Goal: Contribute content: Add original content to the website for others to see

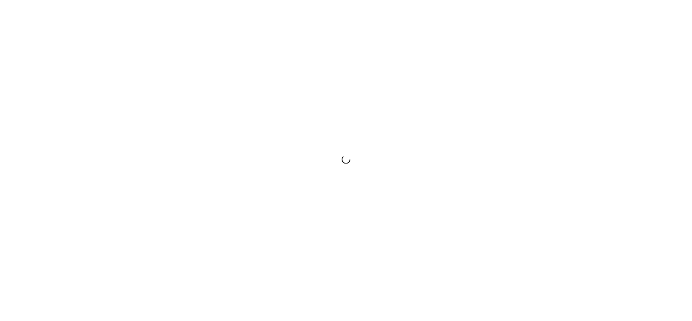
click at [363, 87] on div at bounding box center [346, 160] width 692 height 321
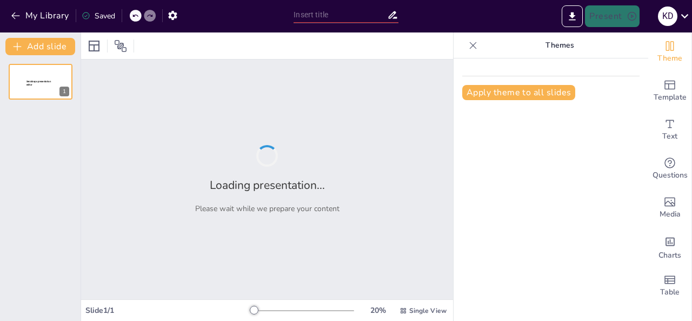
type input "A Comprehensive Overview of India's Drainage Systems with Visual Aids"
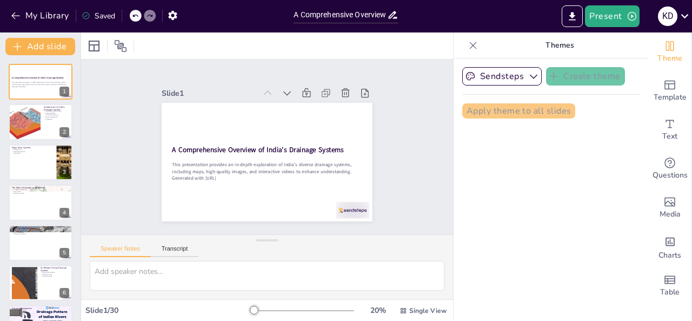
checkbox input "true"
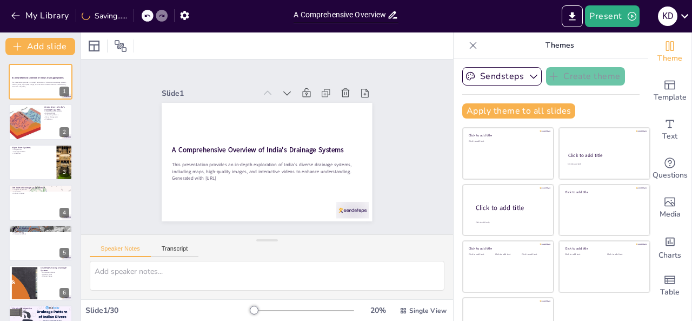
checkbox input "true"
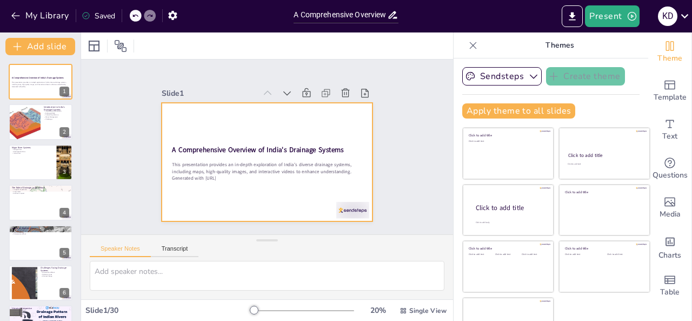
checkbox input "true"
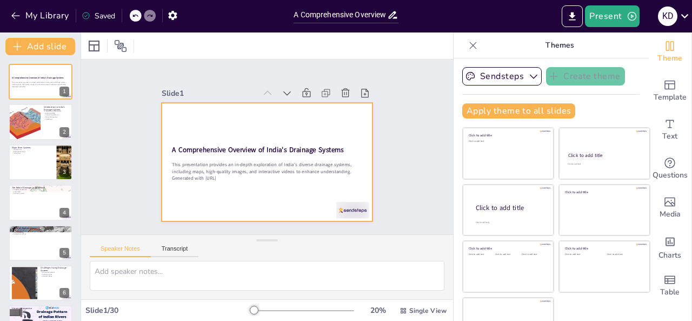
checkbox input "true"
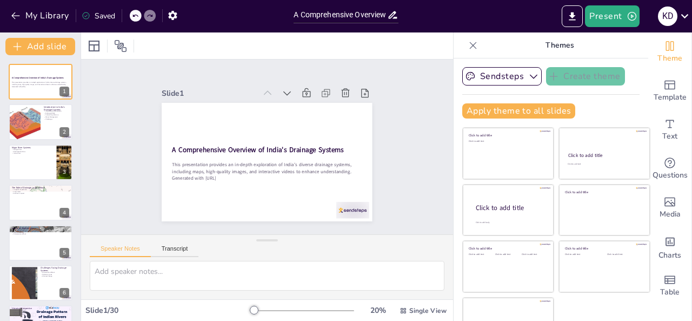
checkbox input "true"
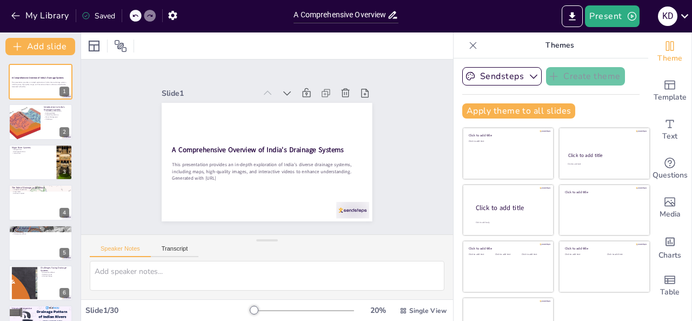
checkbox input "true"
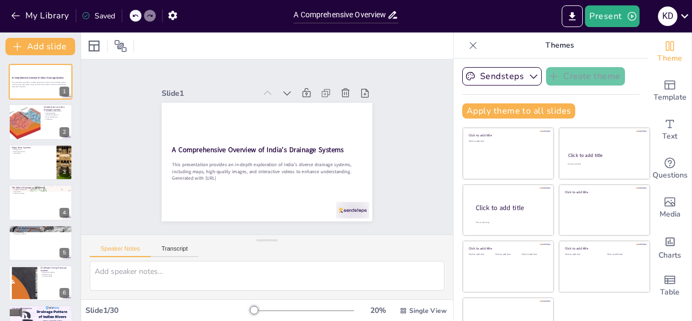
checkbox input "true"
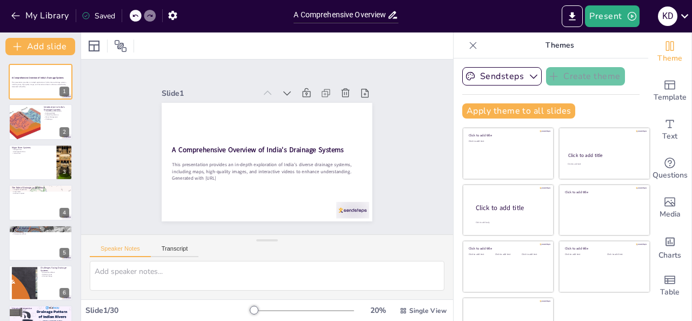
checkbox input "true"
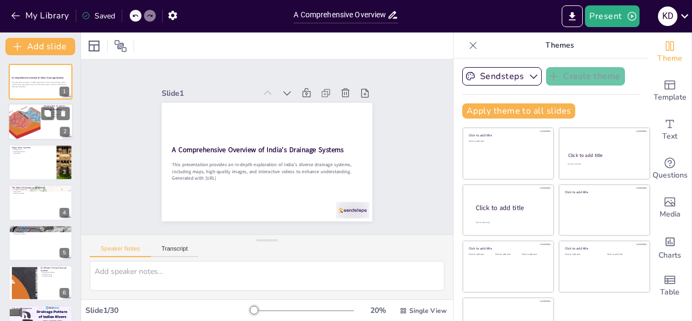
checkbox input "true"
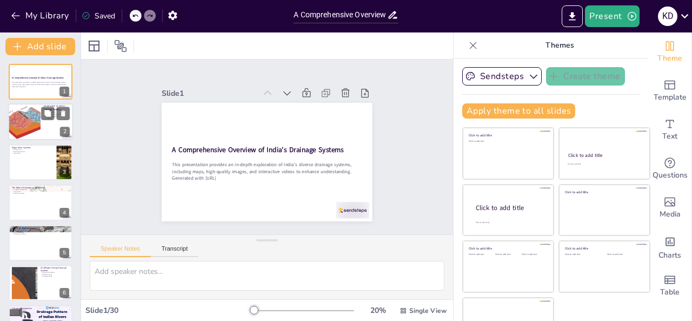
checkbox input "true"
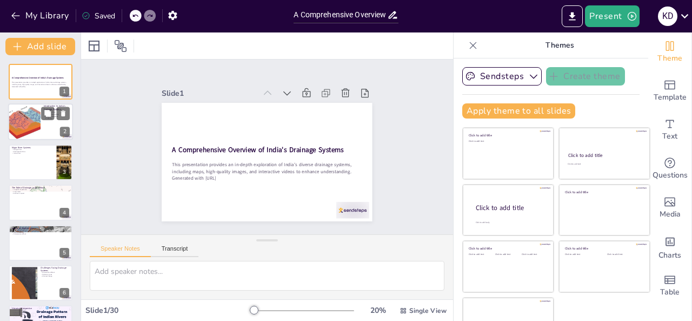
checkbox input "true"
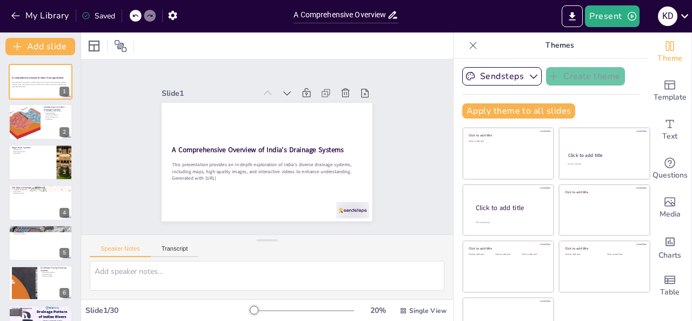
checkbox input "true"
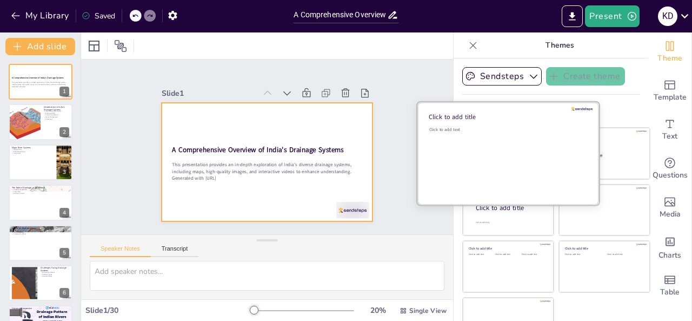
checkbox input "true"
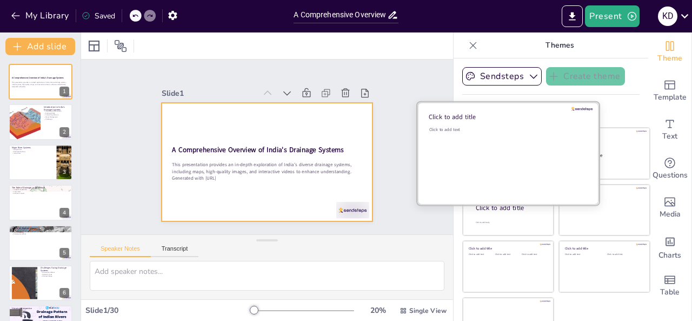
checkbox input "true"
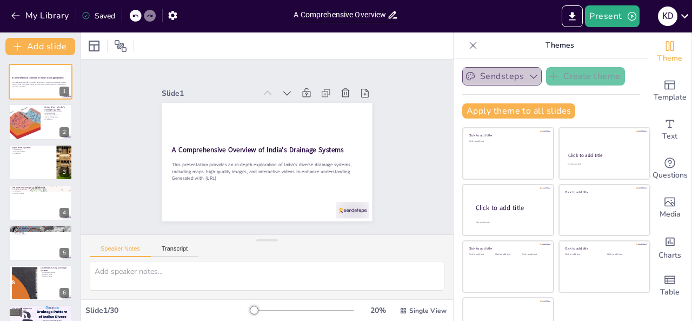
click at [509, 82] on button "Sendsteps" at bounding box center [502, 76] width 80 height 18
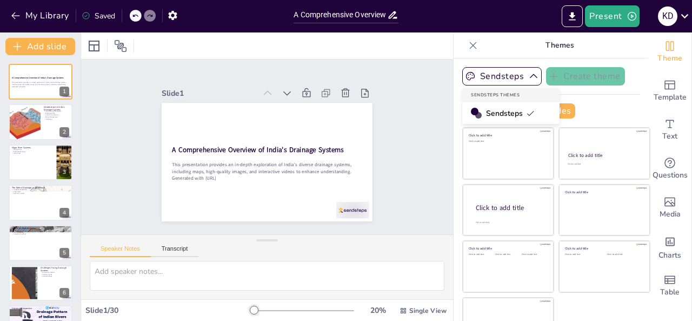
checkbox input "true"
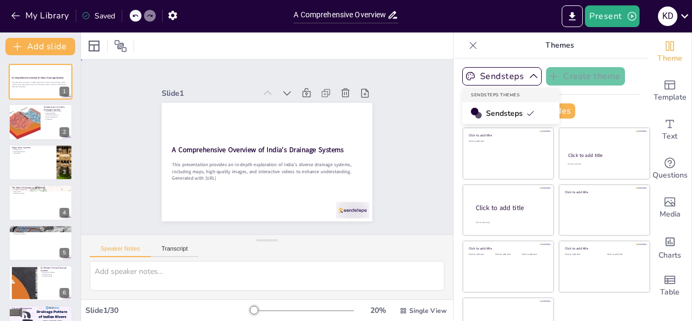
click at [398, 115] on div "Slide 1 A Comprehensive Overview of India's Drainage Systems This presentation …" at bounding box center [267, 147] width 388 height 213
checkbox input "true"
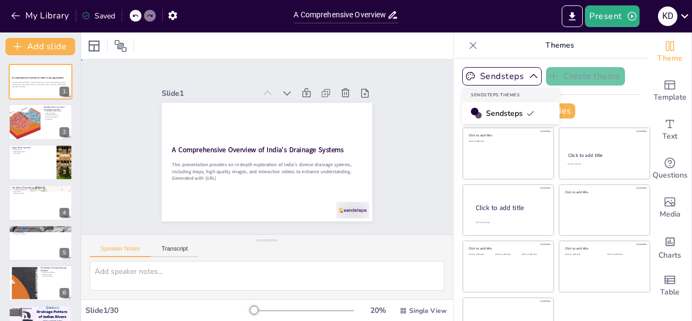
checkbox input "true"
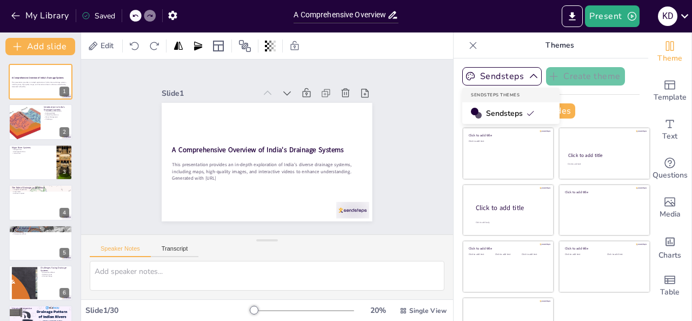
checkbox input "true"
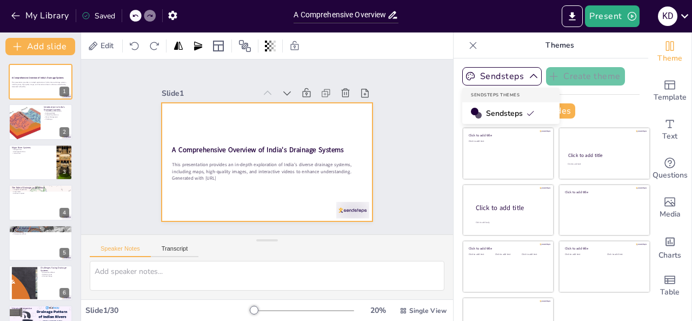
checkbox input "true"
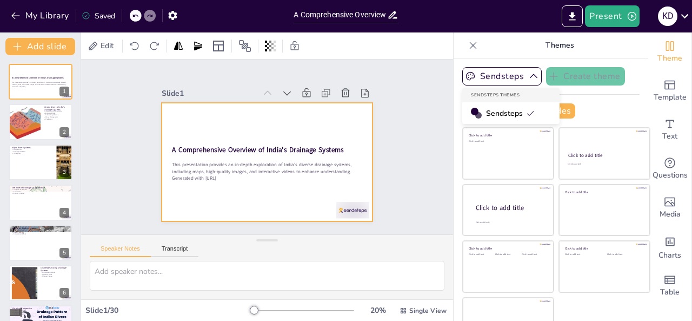
checkbox input "true"
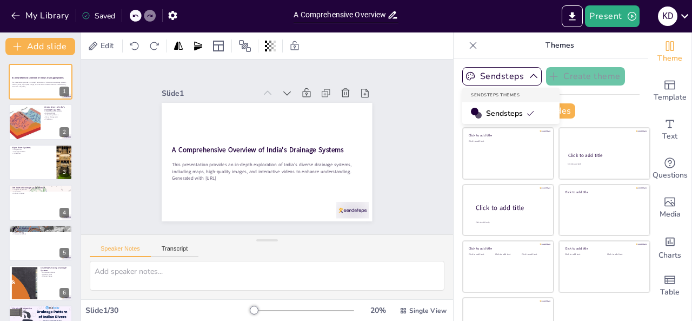
checkbox input "true"
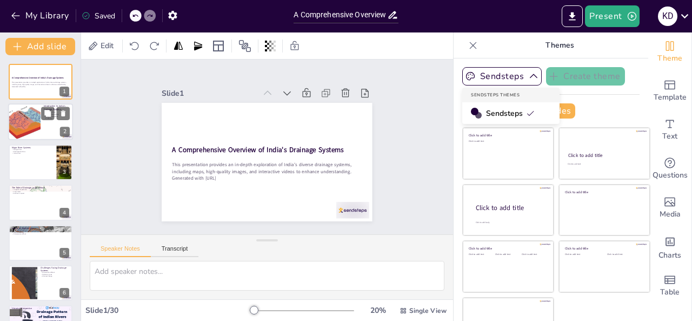
checkbox input "true"
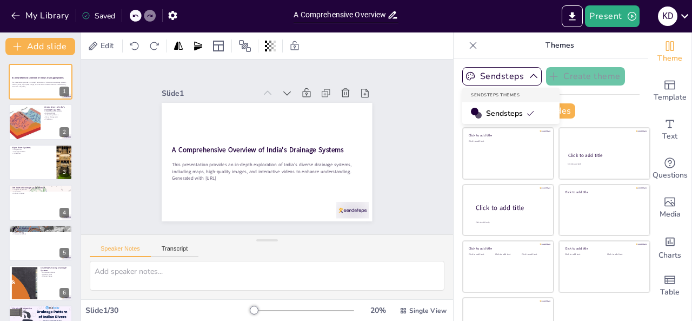
checkbox input "true"
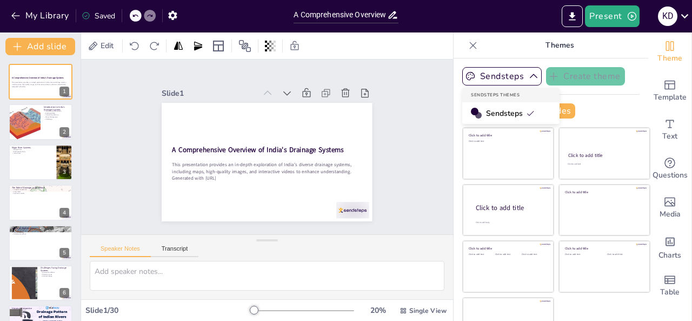
checkbox input "true"
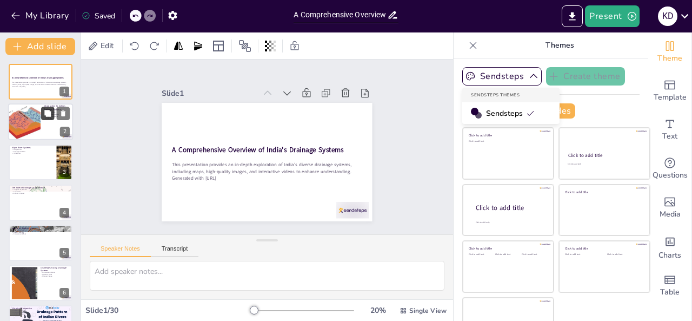
checkbox input "true"
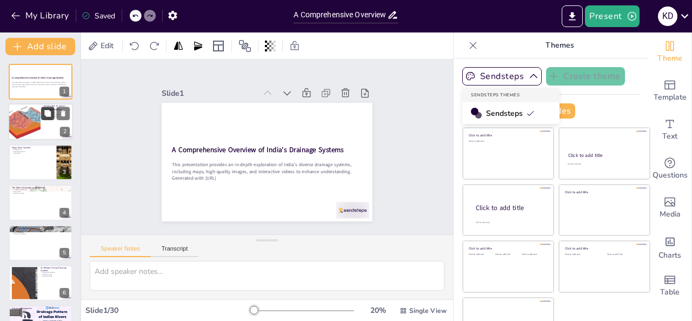
checkbox input "true"
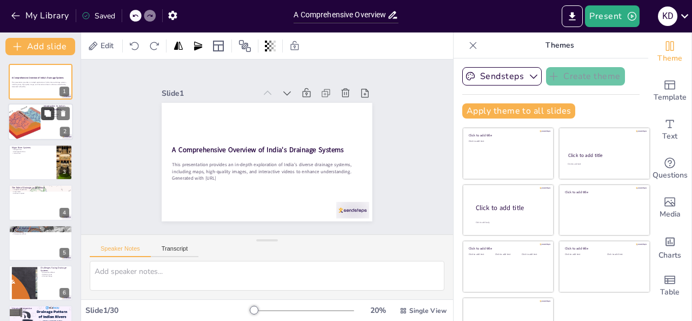
click at [44, 117] on icon at bounding box center [48, 114] width 8 height 8
type textarea "Waterways are essential for various activities, from agriculture to transportat…"
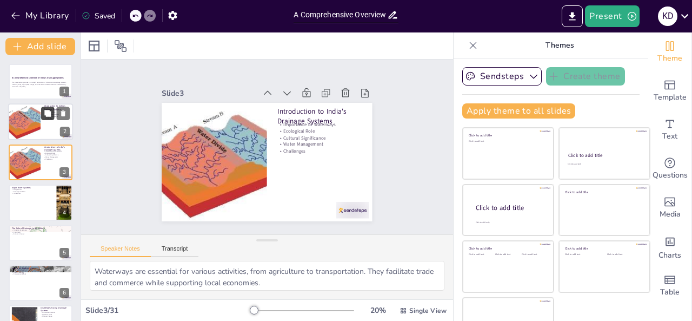
checkbox input "true"
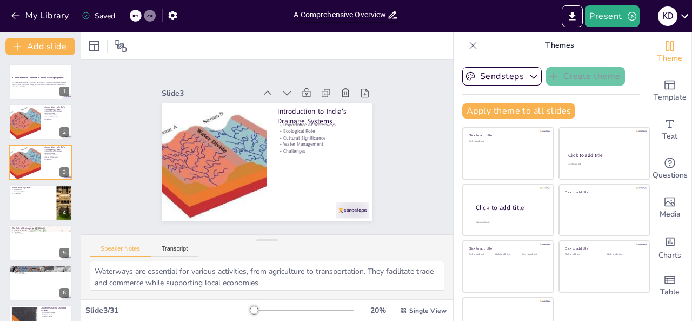
checkbox input "true"
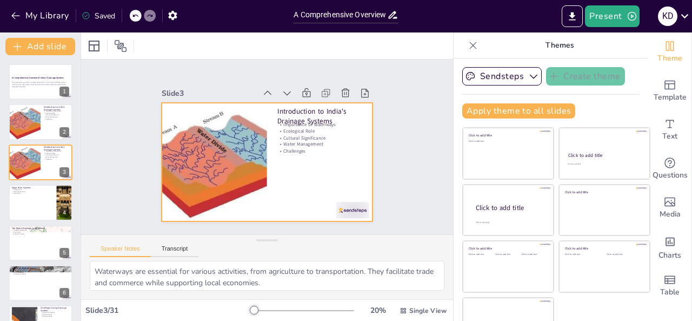
checkbox input "true"
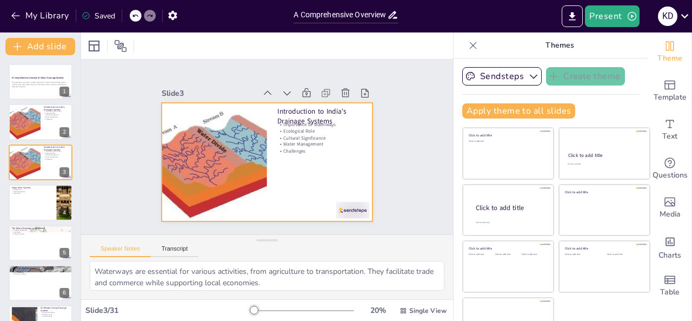
checkbox input "true"
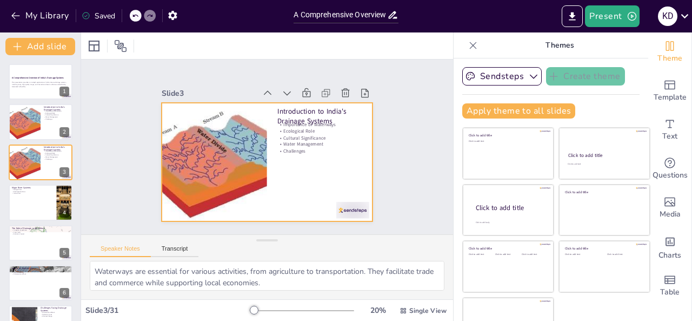
checkbox input "true"
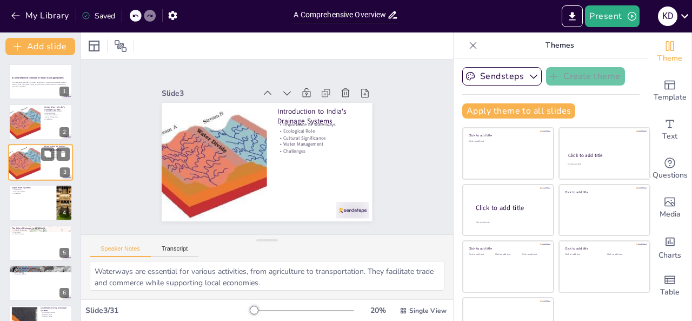
checkbox input "true"
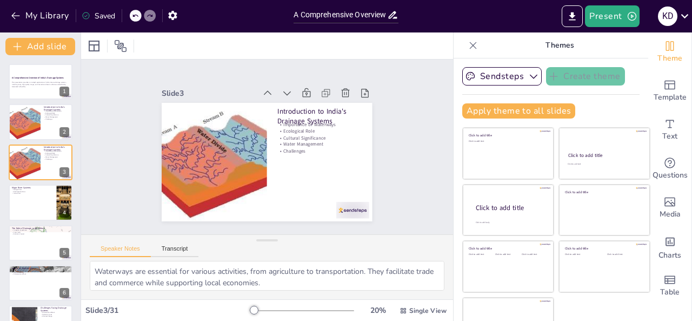
checkbox input "true"
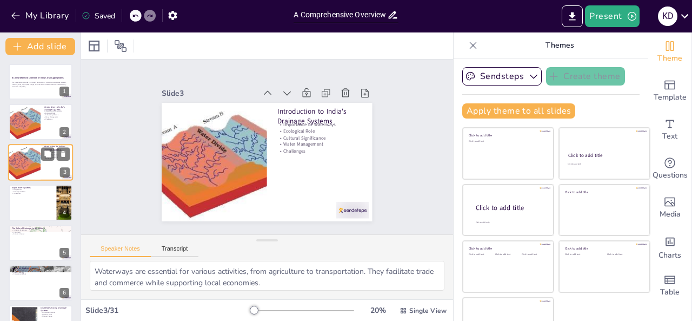
checkbox input "true"
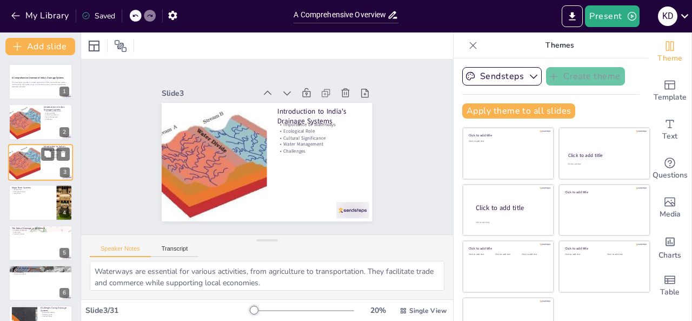
checkbox input "true"
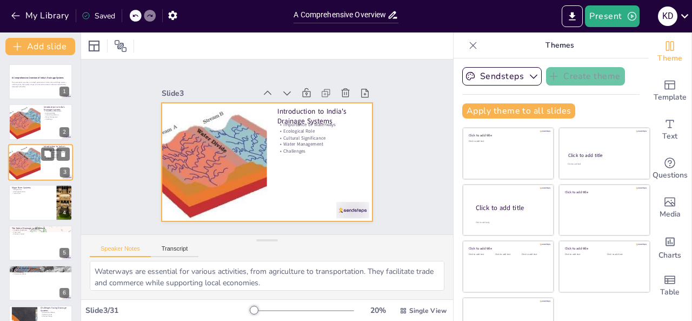
checkbox input "true"
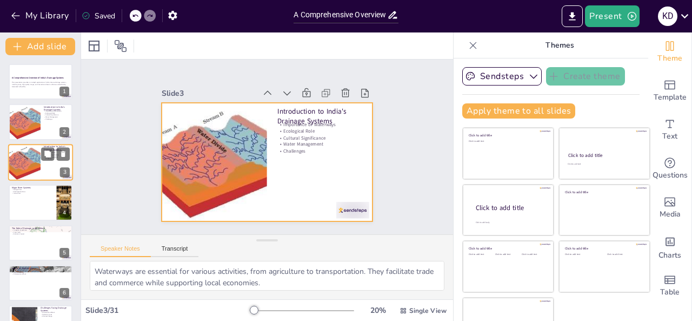
checkbox input "true"
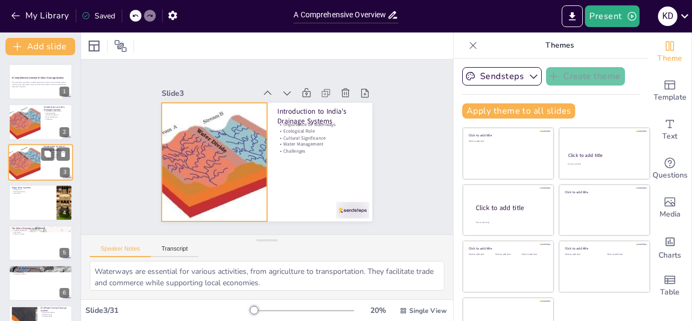
click at [34, 166] on div at bounding box center [24, 162] width 53 height 37
checkbox input "true"
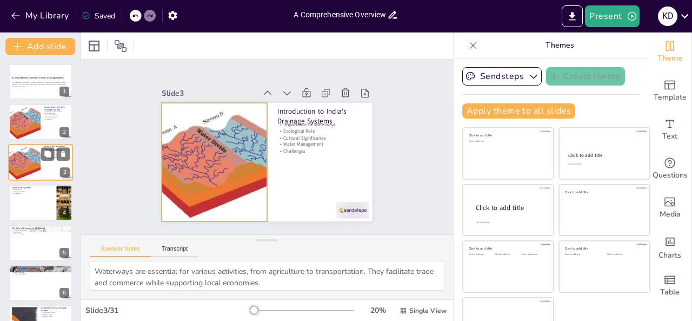
checkbox input "true"
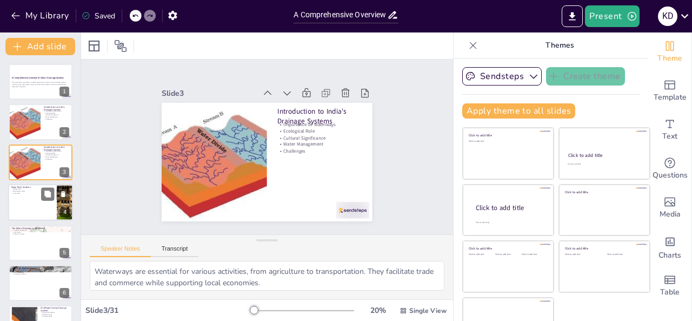
checkbox input "true"
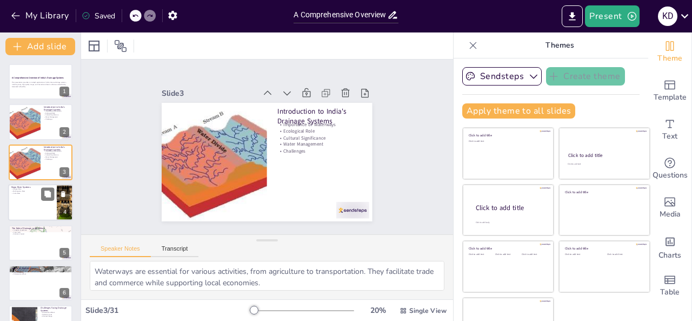
checkbox input "true"
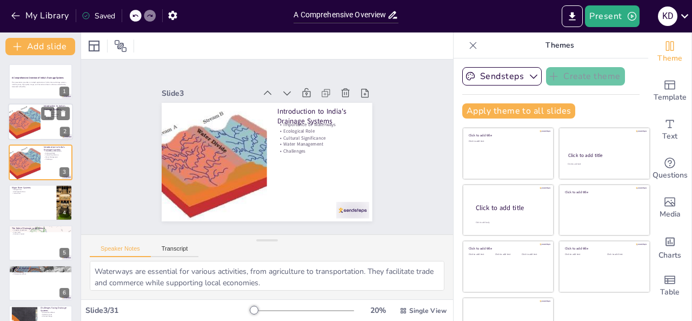
checkbox input "true"
click at [27, 110] on div at bounding box center [24, 122] width 53 height 37
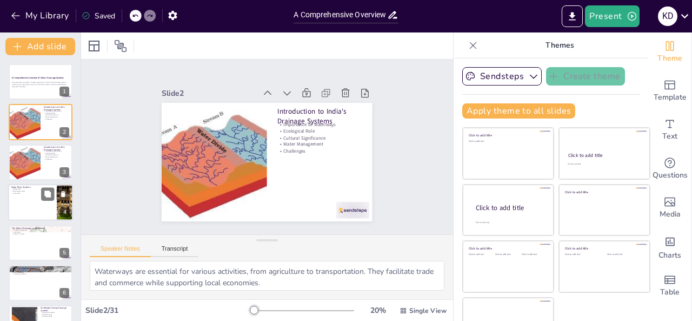
click at [28, 195] on div at bounding box center [40, 202] width 65 height 37
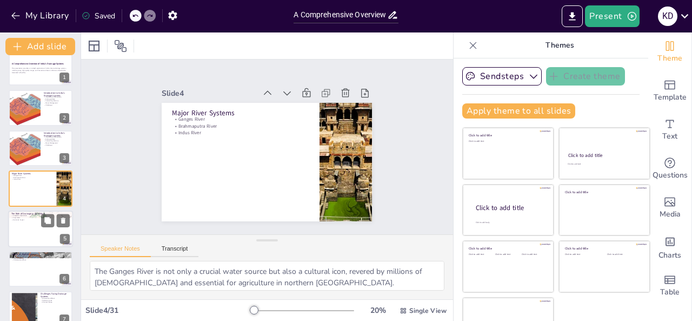
click at [28, 234] on div at bounding box center [40, 228] width 65 height 37
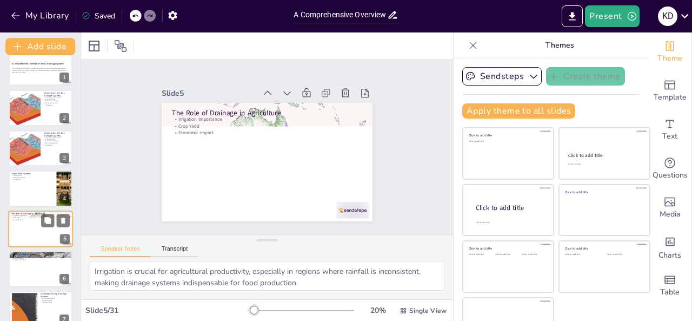
scroll to position [55, 0]
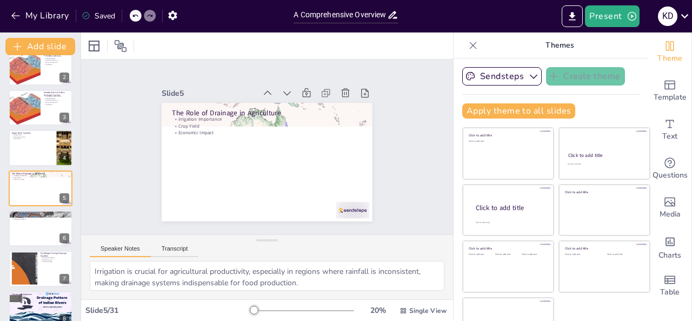
click at [124, 250] on button "Speaker Notes" at bounding box center [120, 251] width 61 height 12
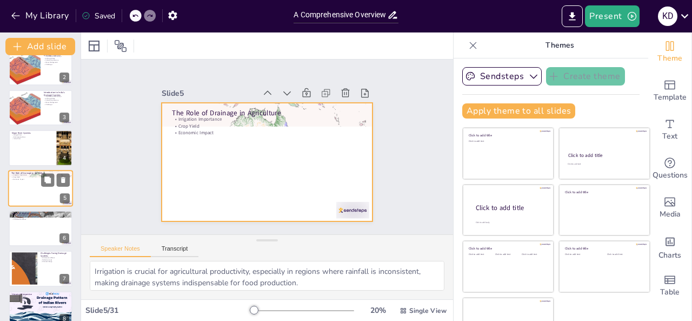
click at [28, 197] on div at bounding box center [40, 188] width 65 height 37
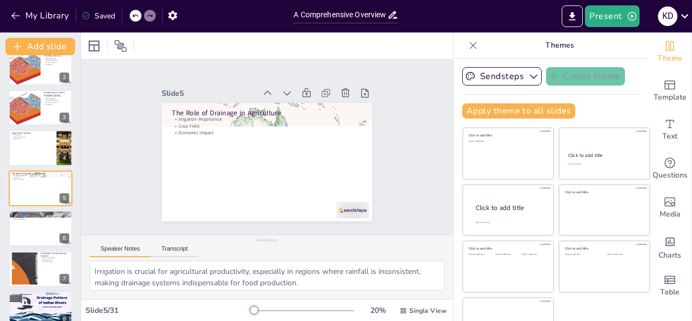
click at [117, 247] on button "Speaker Notes" at bounding box center [120, 251] width 61 height 12
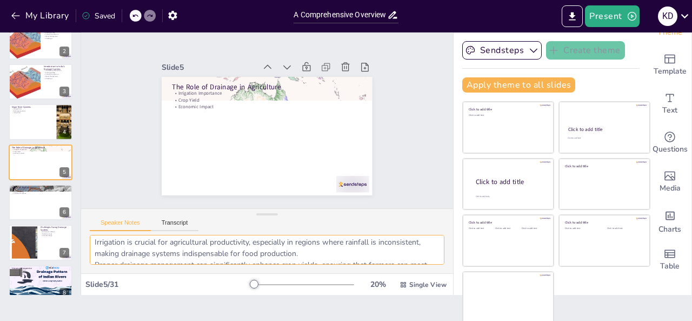
scroll to position [0, 0]
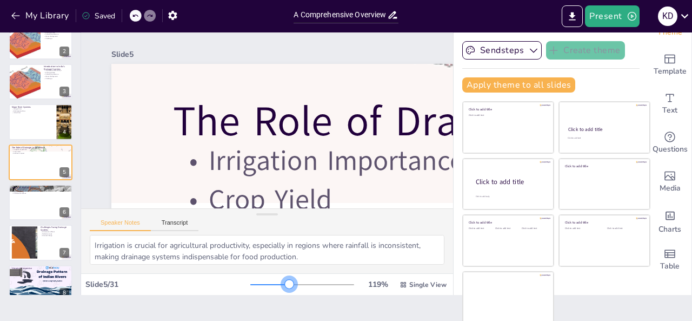
click at [274, 284] on div at bounding box center [302, 284] width 104 height 9
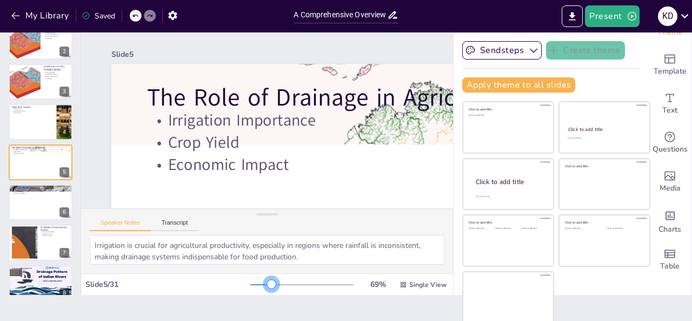
click at [256, 284] on div at bounding box center [302, 284] width 104 height 9
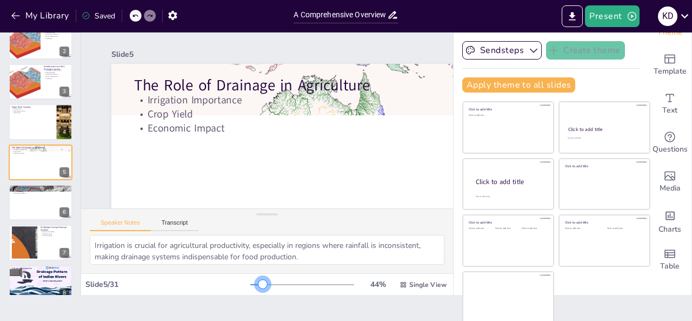
click at [250, 284] on div at bounding box center [256, 284] width 12 height 1
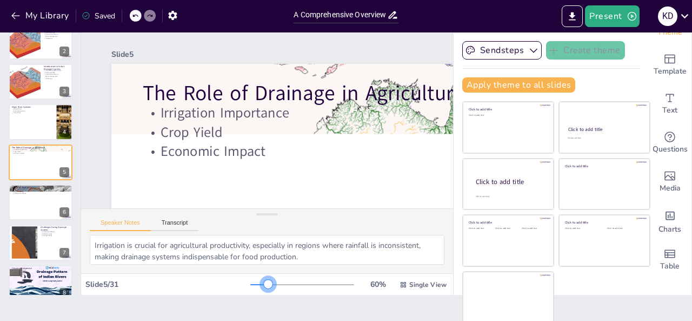
click at [253, 285] on div at bounding box center [302, 284] width 104 height 9
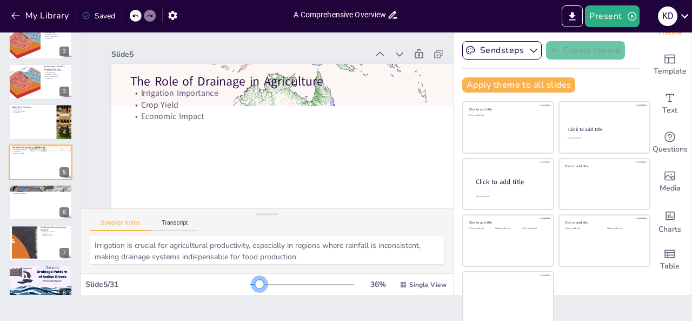
click at [250, 285] on div at bounding box center [302, 284] width 104 height 9
click at [40, 215] on div at bounding box center [40, 202] width 65 height 37
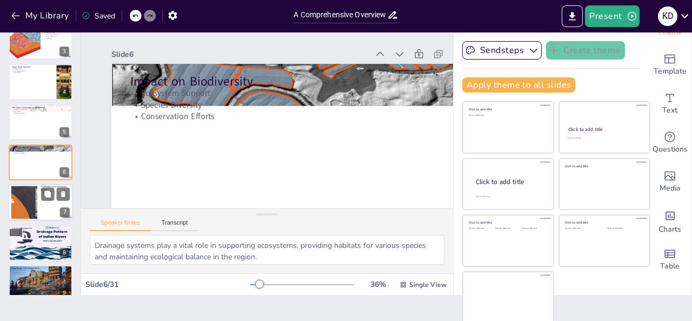
click at [28, 209] on div at bounding box center [24, 202] width 95 height 33
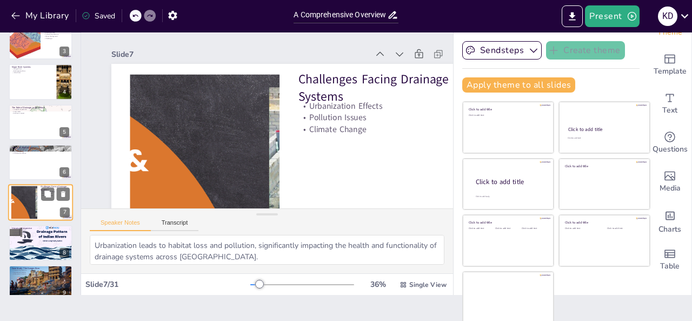
scroll to position [135, 0]
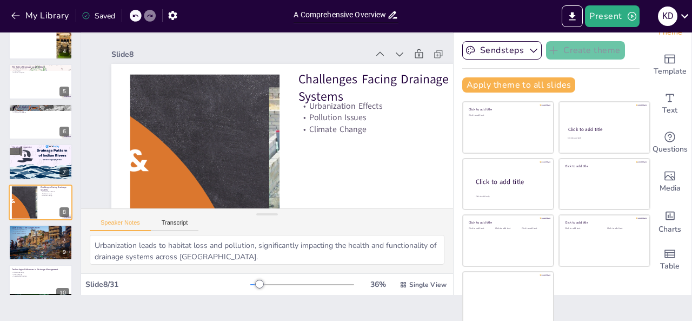
click at [181, 12] on icon at bounding box center [174, 5] width 13 height 13
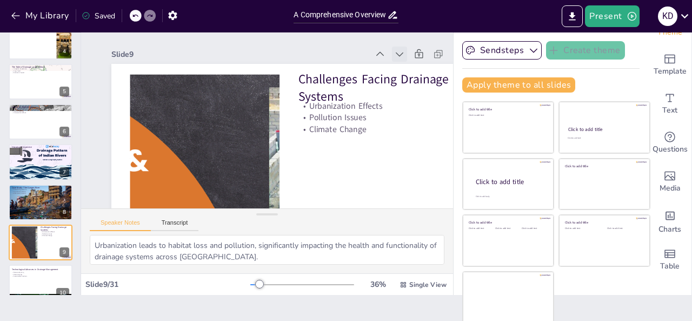
click at [367, 230] on icon at bounding box center [360, 236] width 13 height 13
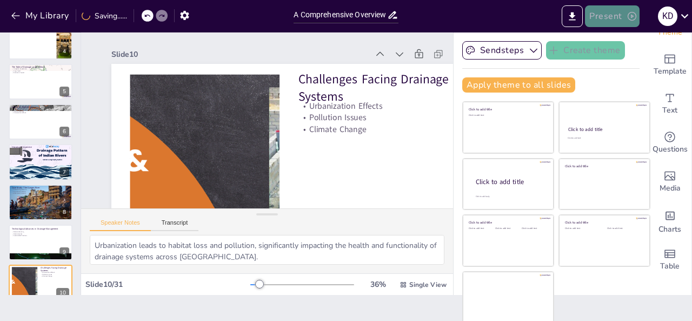
click at [620, 19] on button "Present" at bounding box center [612, 16] width 54 height 22
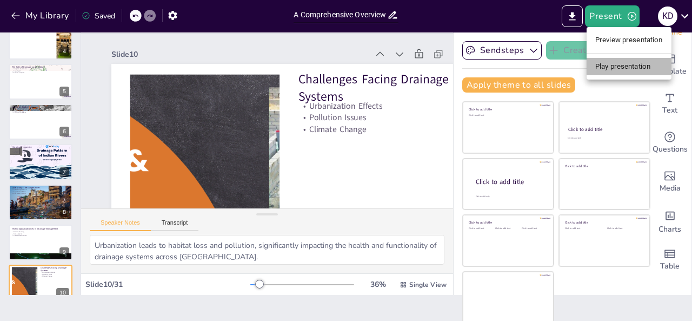
click at [617, 73] on li "Play presentation" at bounding box center [629, 66] width 85 height 17
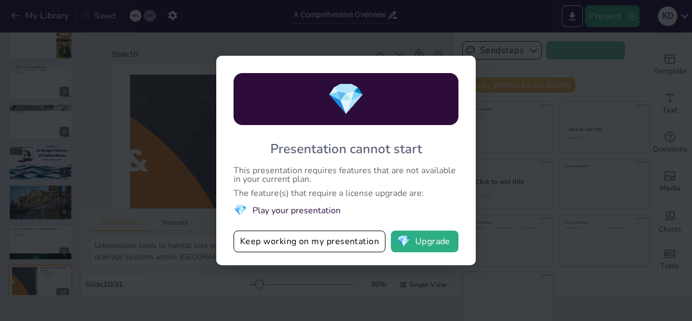
click at [185, 236] on div "💎 Presentation cannot start This presentation requires features that are not av…" at bounding box center [346, 160] width 692 height 321
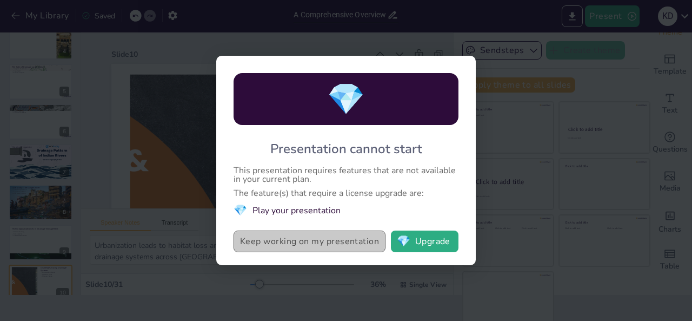
click at [262, 243] on button "Keep working on my presentation" at bounding box center [310, 241] width 152 height 22
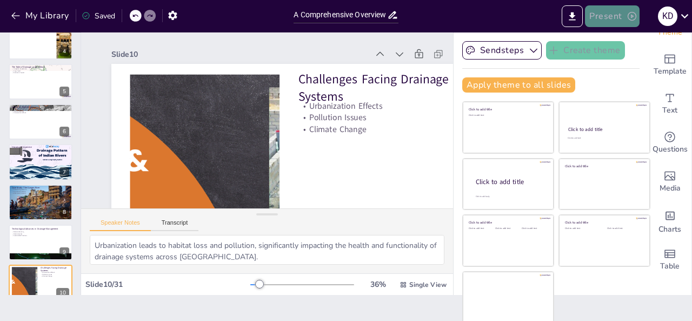
click at [612, 22] on button "Present" at bounding box center [612, 16] width 54 height 22
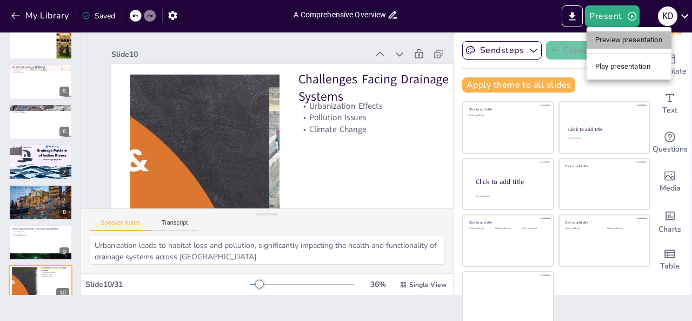
click at [607, 39] on li "Preview presentation" at bounding box center [629, 39] width 85 height 17
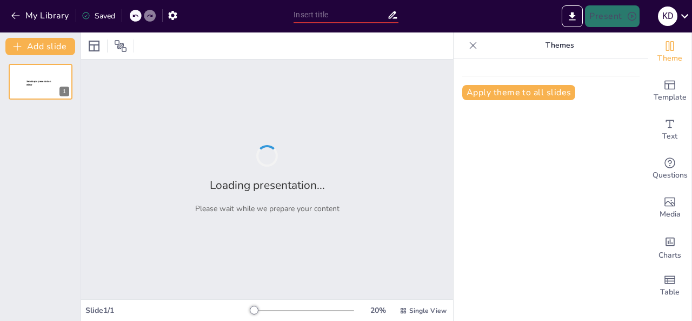
type input "A Comprehensive Overview of India's Drainage Systems with Visual Aids"
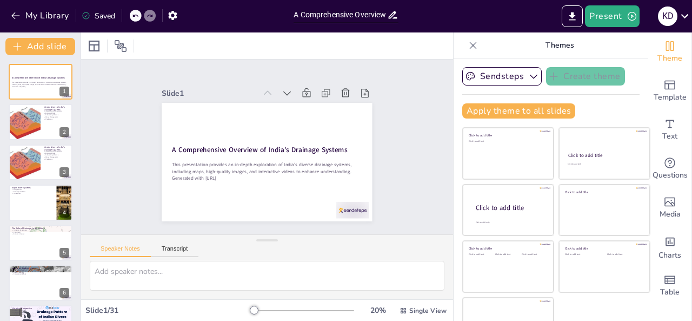
checkbox input "true"
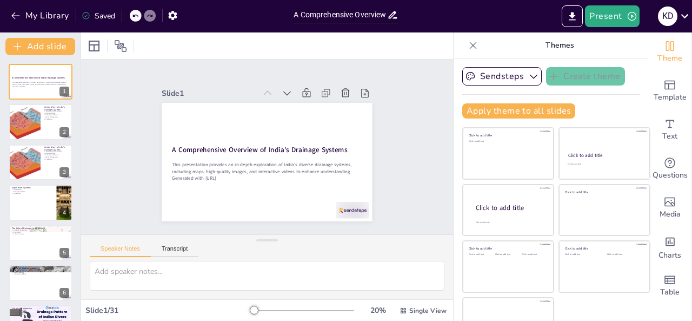
checkbox input "true"
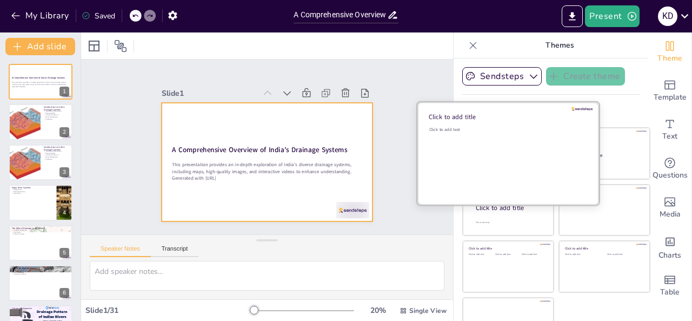
checkbox input "true"
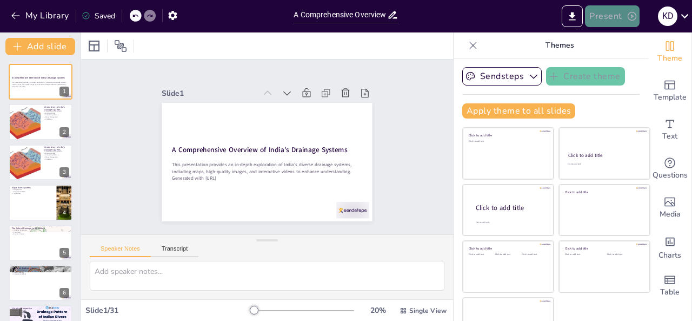
click at [627, 16] on icon "button" at bounding box center [632, 16] width 11 height 11
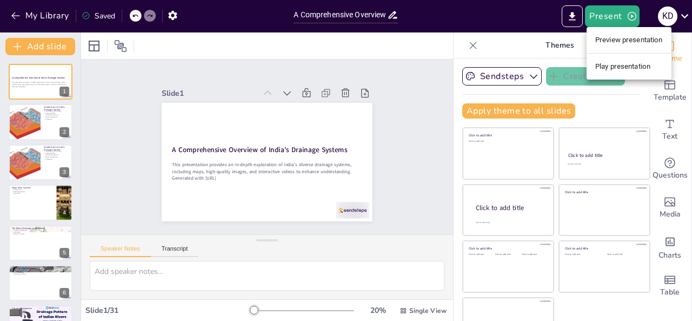
click at [402, 63] on div at bounding box center [346, 160] width 692 height 321
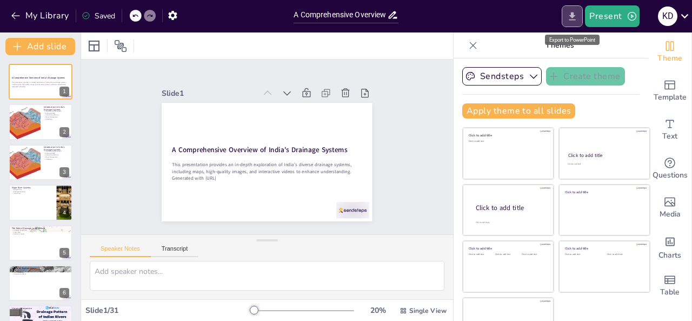
click at [569, 15] on icon "Export to PowerPoint" at bounding box center [572, 16] width 11 height 11
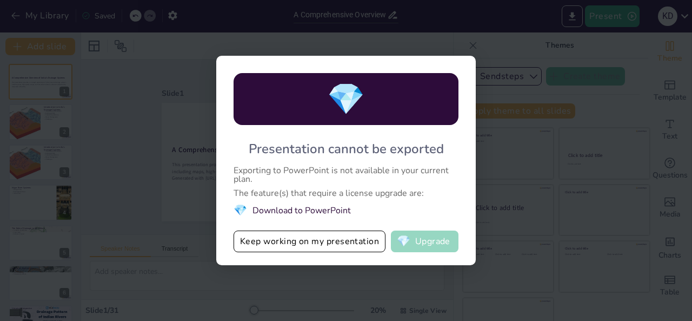
click at [422, 239] on button "💎 Upgrade" at bounding box center [425, 241] width 68 height 22
checkbox input "true"
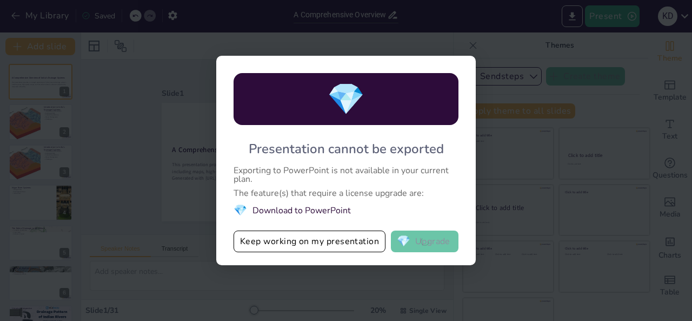
checkbox input "true"
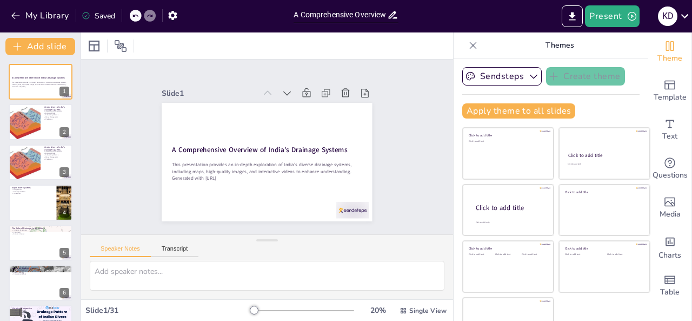
checkbox input "true"
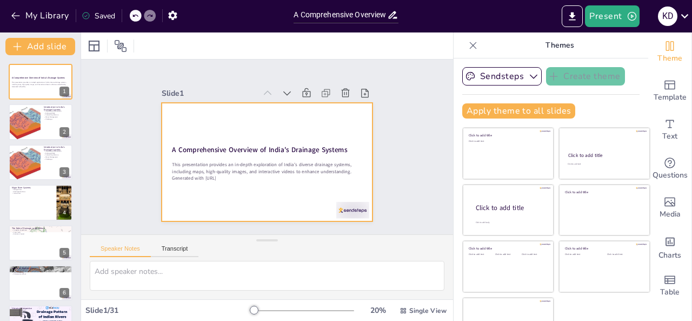
checkbox input "true"
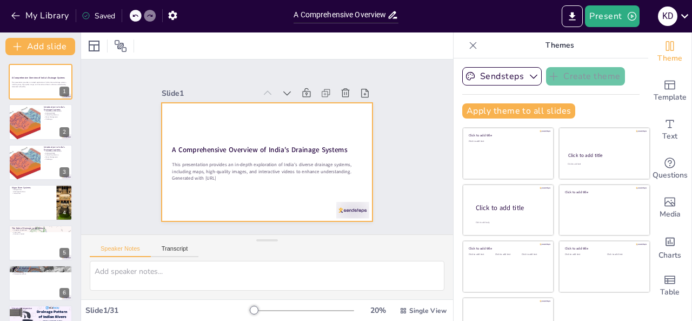
checkbox input "true"
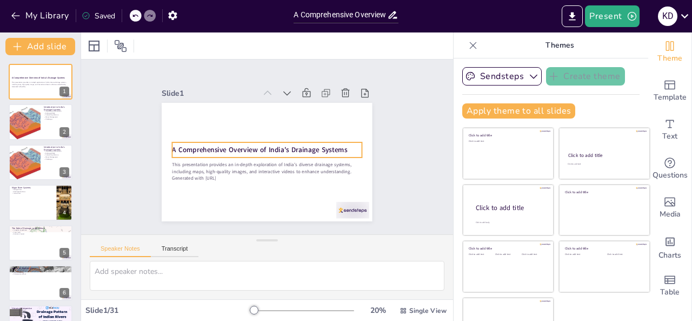
checkbox input "true"
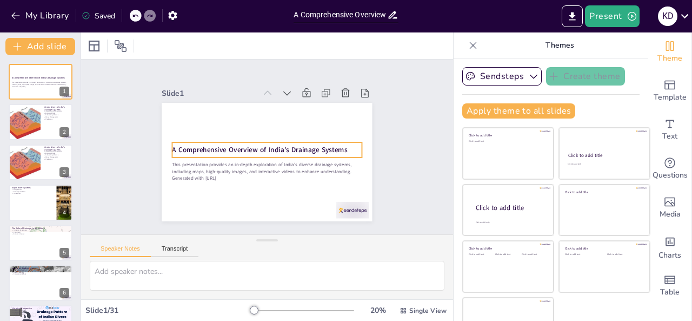
checkbox input "true"
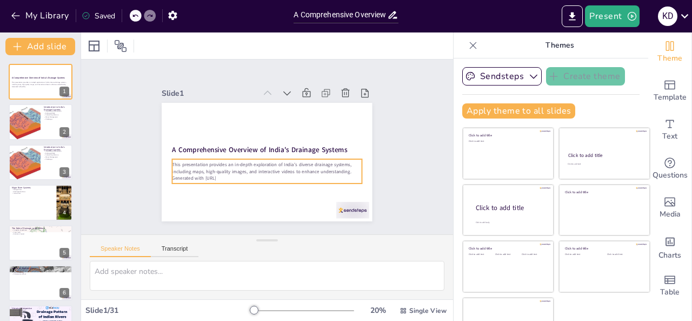
checkbox input "true"
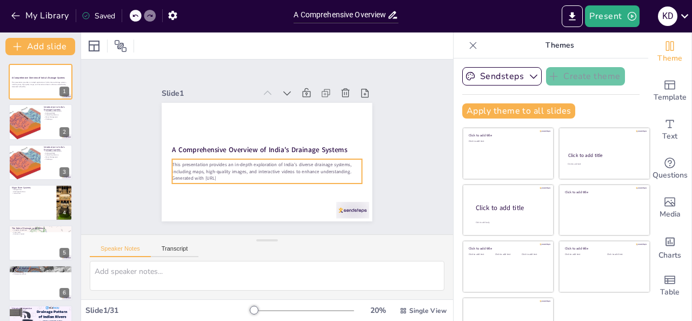
checkbox input "true"
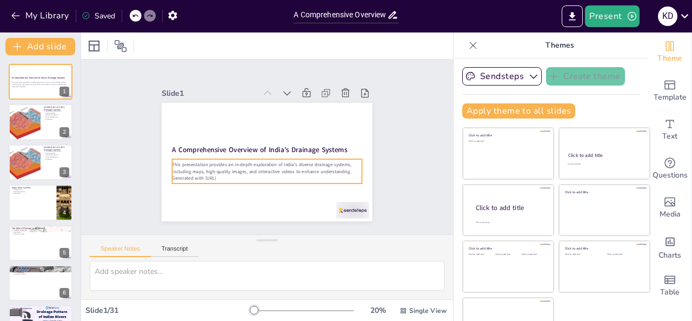
checkbox input "true"
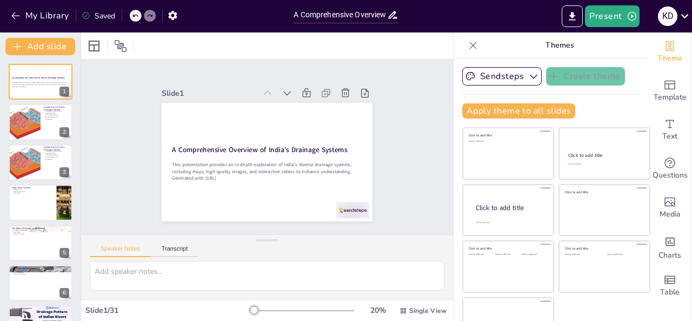
scroll to position [26, 0]
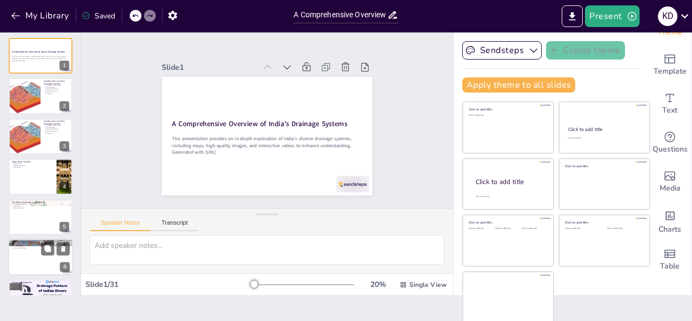
checkbox input "true"
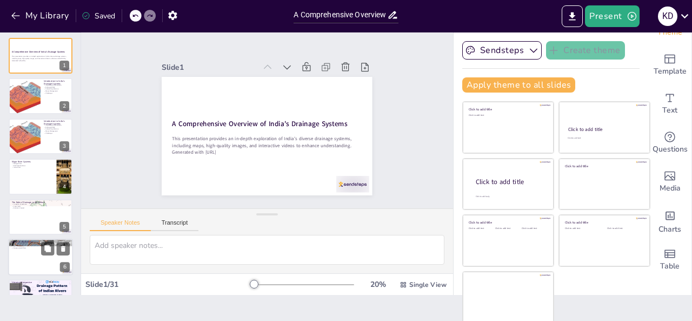
checkbox input "true"
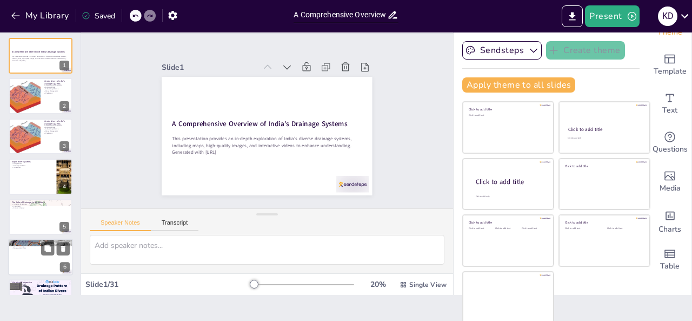
checkbox input "true"
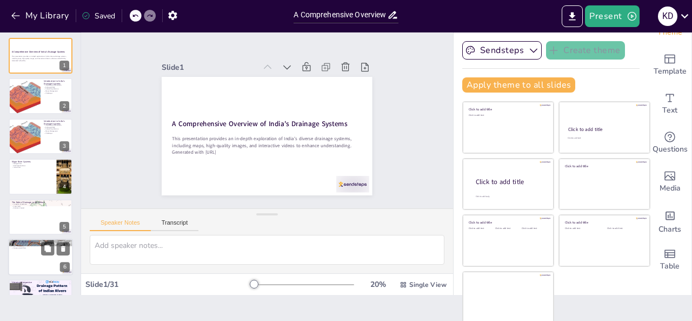
click at [45, 260] on div at bounding box center [40, 257] width 65 height 37
type textarea "Drainage systems play a vital role in supporting ecosystems, providing habitats…"
checkbox input "true"
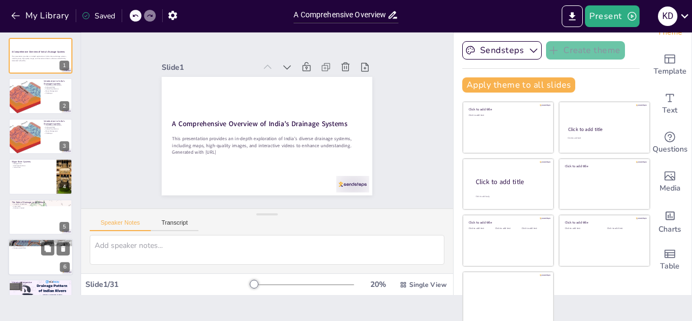
checkbox input "true"
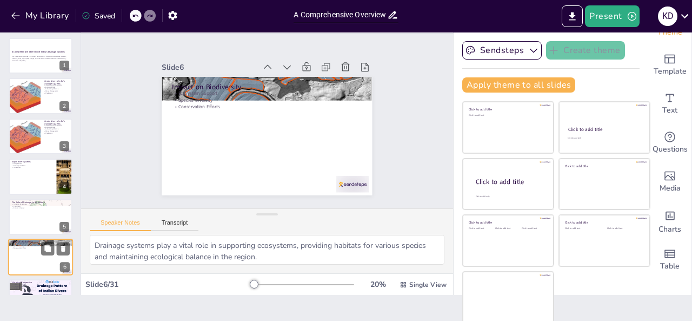
scroll to position [95, 0]
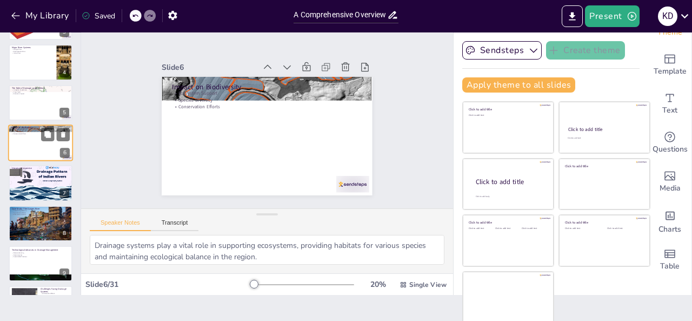
checkbox input "true"
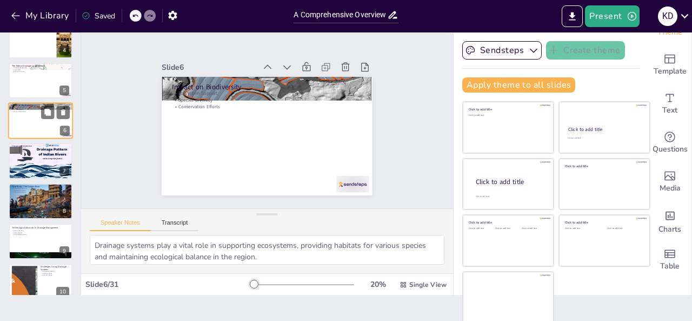
checkbox input "true"
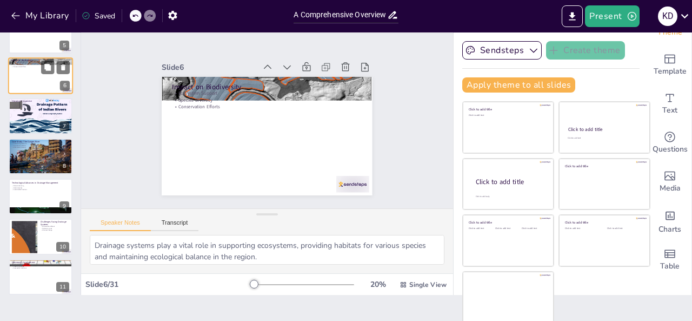
checkbox input "true"
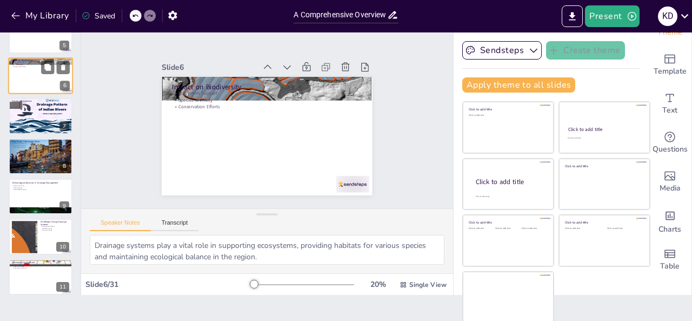
checkbox input "true"
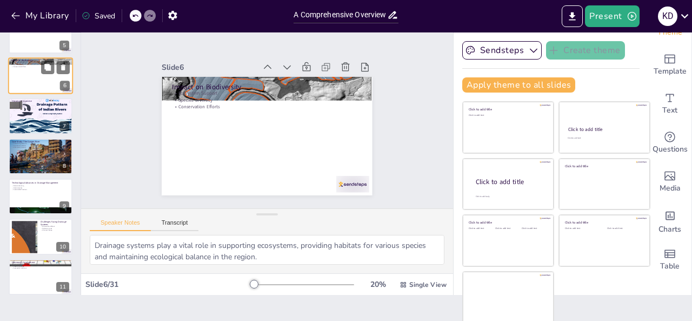
scroll to position [203, 0]
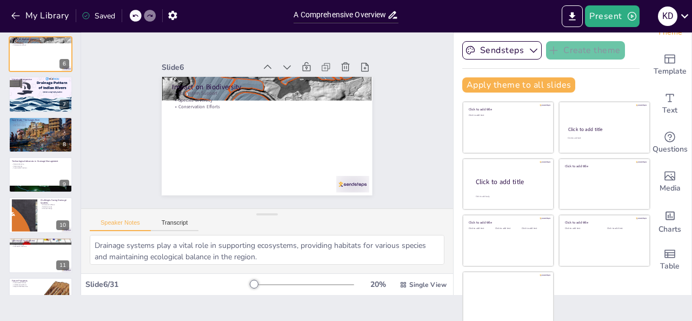
checkbox input "true"
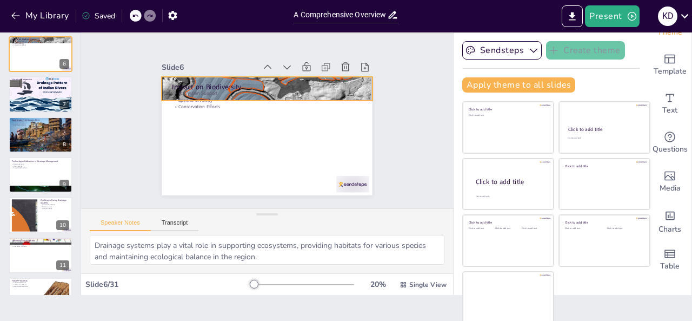
checkbox input "true"
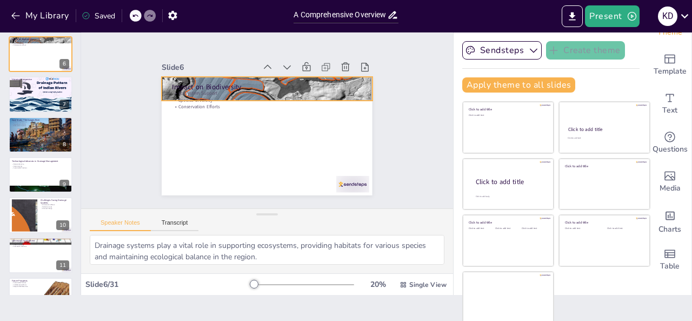
checkbox input "true"
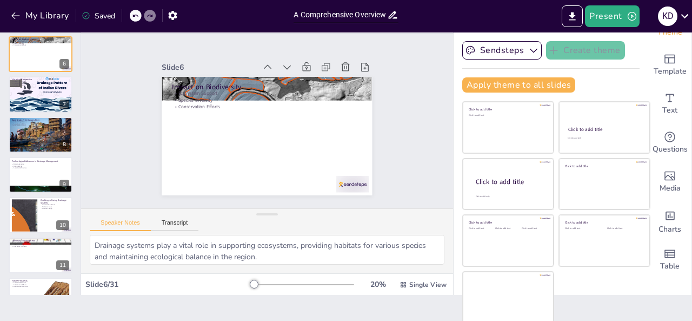
checkbox input "true"
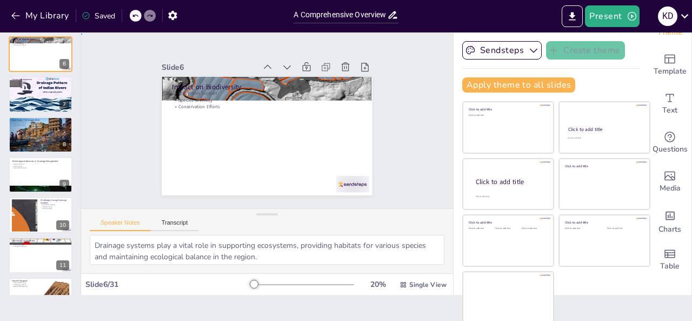
click at [392, 42] on div "Slide 1 A Comprehensive Overview of India's Drainage Systems This presentation …" at bounding box center [267, 121] width 388 height 213
checkbox input "true"
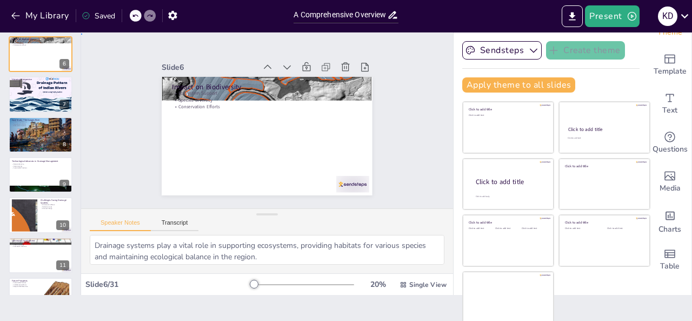
checkbox input "true"
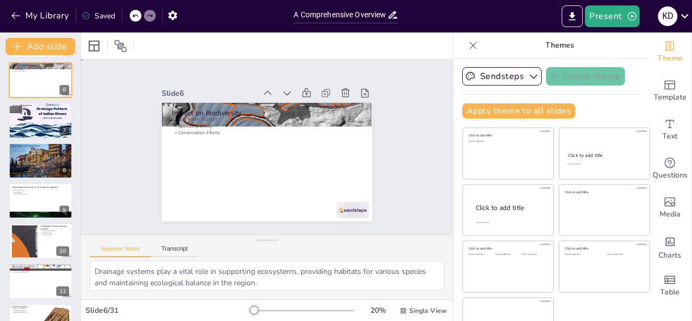
checkbox input "true"
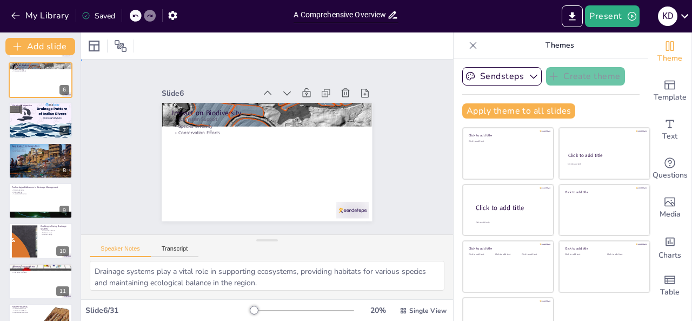
click at [342, 62] on div "Slide 1 A Comprehensive Overview of India's Drainage Systems This presentation …" at bounding box center [267, 146] width 372 height 175
checkbox input "true"
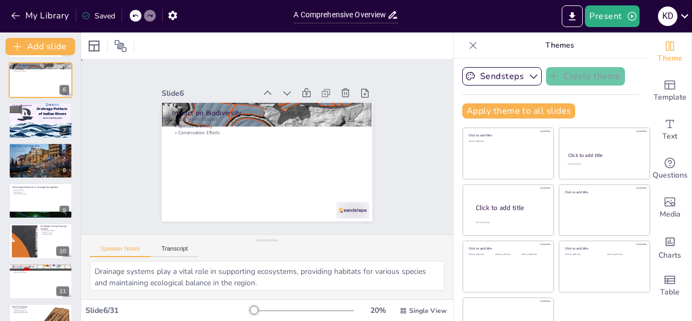
checkbox input "true"
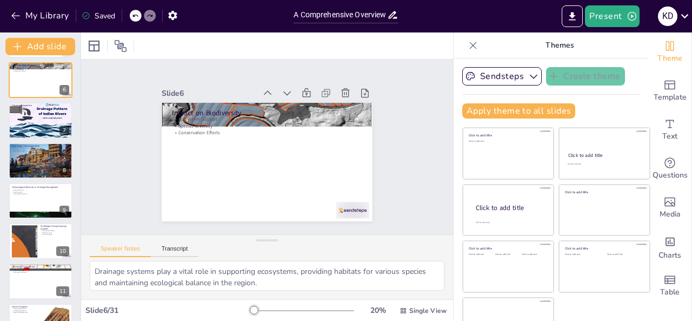
checkbox input "true"
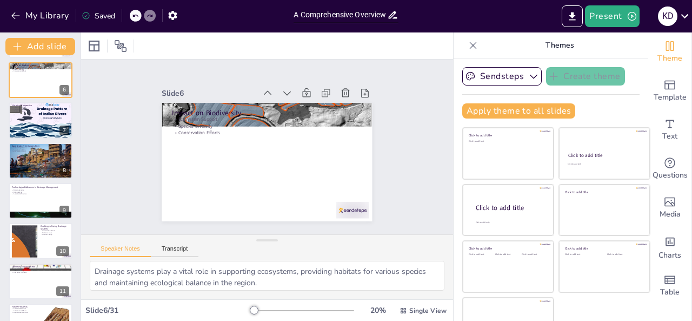
checkbox input "true"
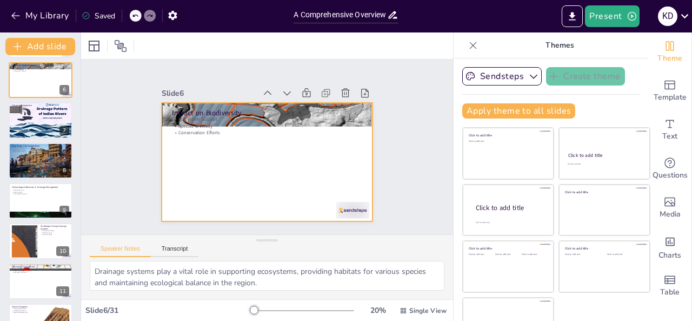
checkbox input "true"
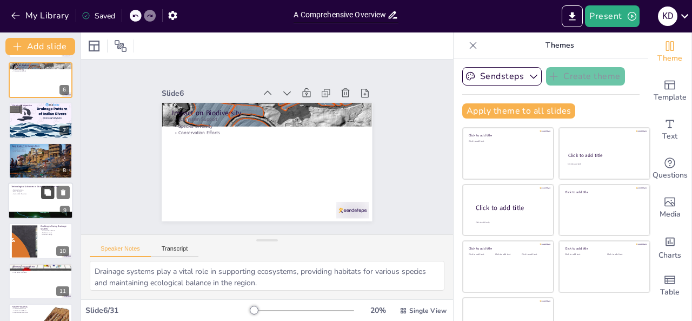
checkbox input "true"
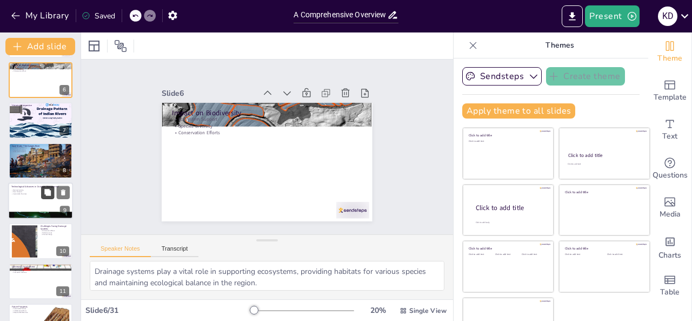
checkbox input "true"
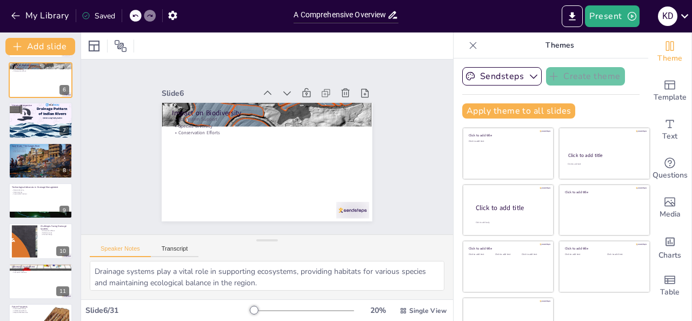
checkbox input "true"
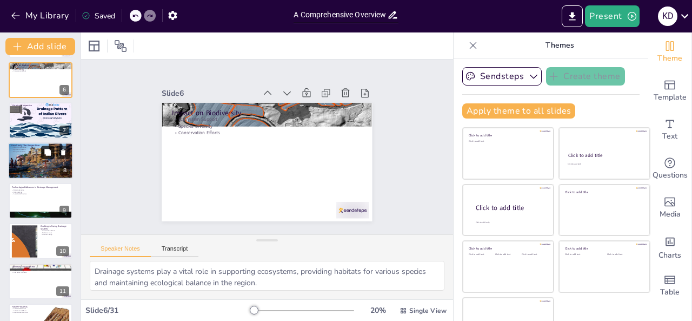
checkbox input "true"
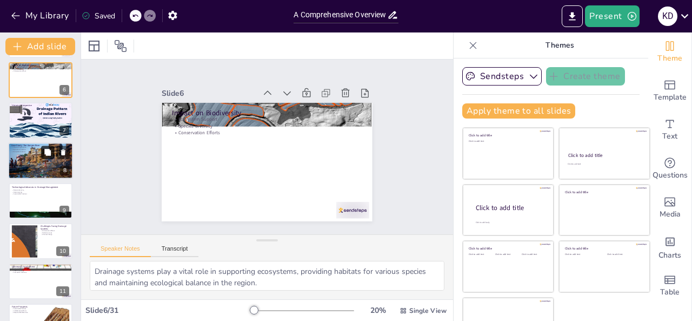
checkbox input "true"
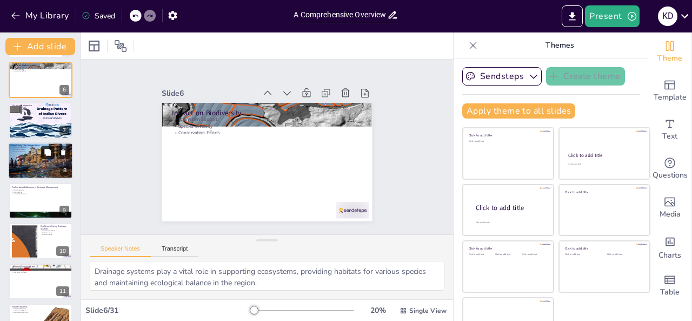
click at [41, 156] on button at bounding box center [47, 151] width 13 height 13
type textarea "The Ganges River is revered in Hindu culture, symbolizing purity and spirituali…"
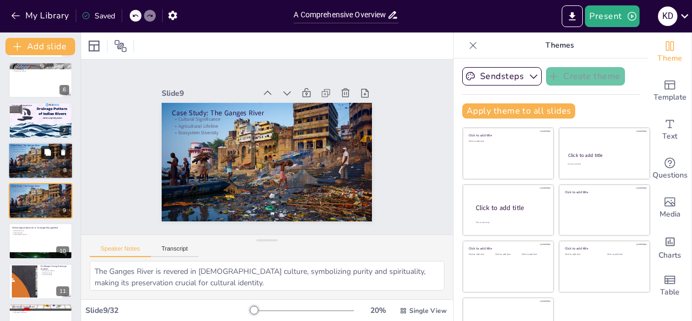
checkbox input "true"
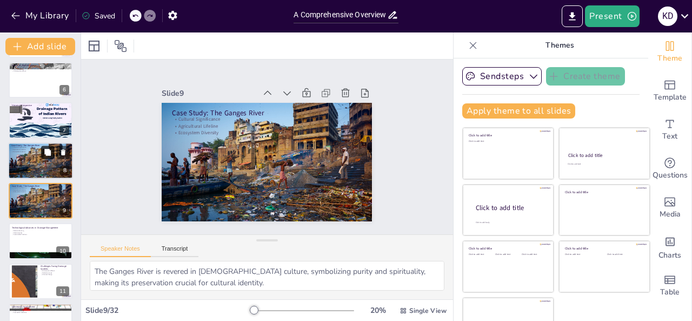
checkbox input "true"
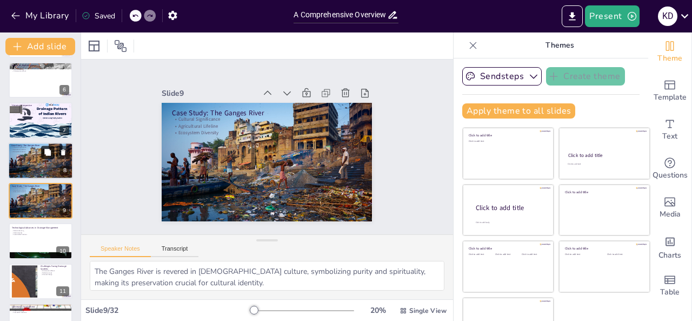
scroll to position [215, 0]
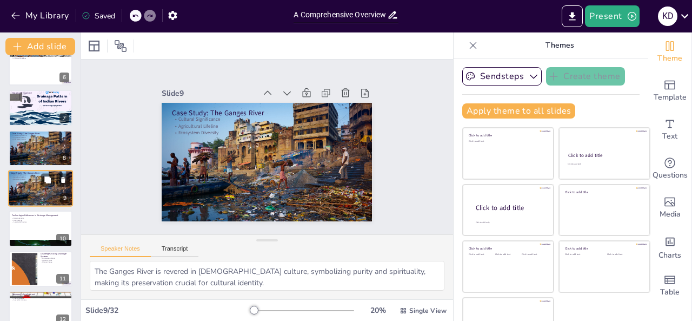
checkbox input "true"
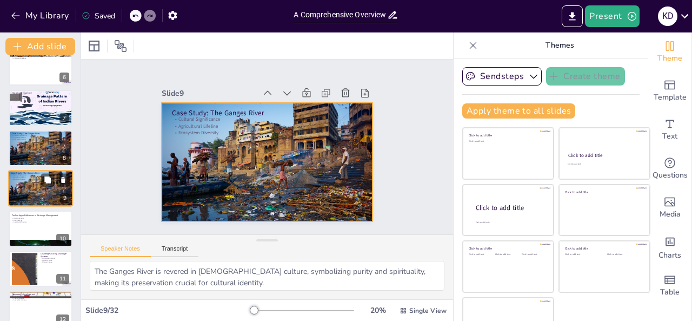
checkbox input "true"
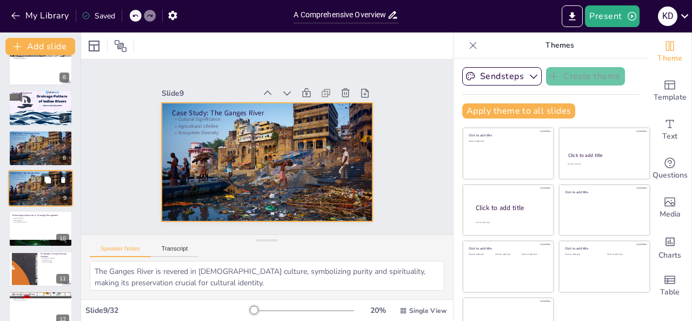
click at [36, 189] on div at bounding box center [40, 188] width 65 height 50
checkbox input "true"
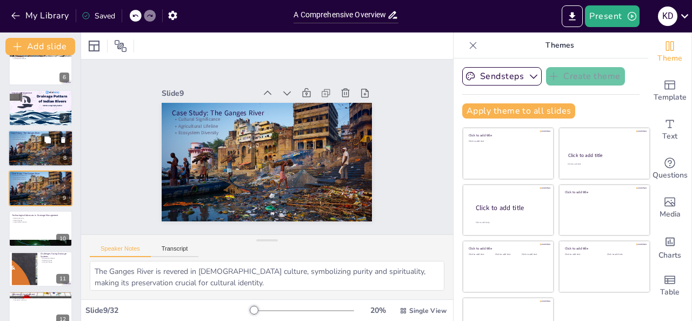
click at [34, 154] on div at bounding box center [40, 148] width 65 height 50
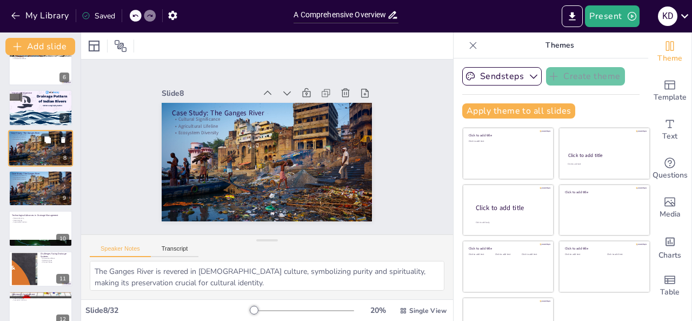
scroll to position [175, 0]
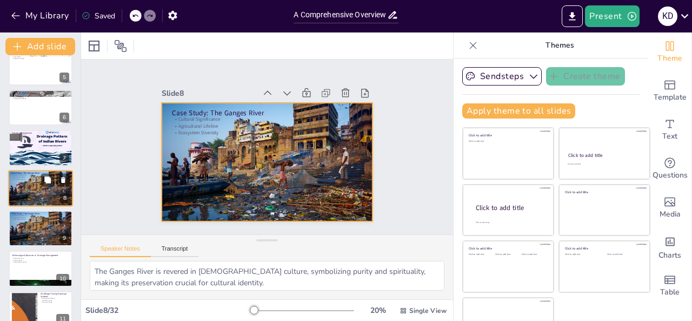
click at [36, 186] on div at bounding box center [40, 188] width 65 height 50
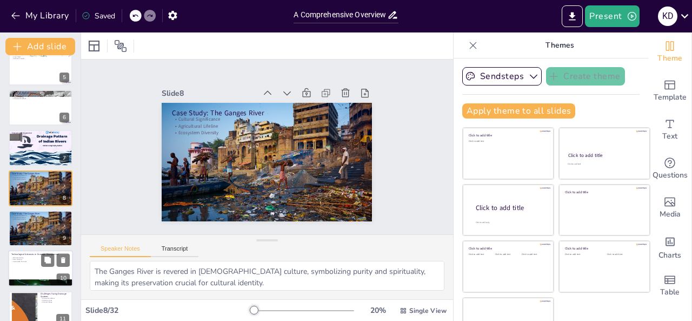
click at [30, 270] on div at bounding box center [40, 268] width 65 height 37
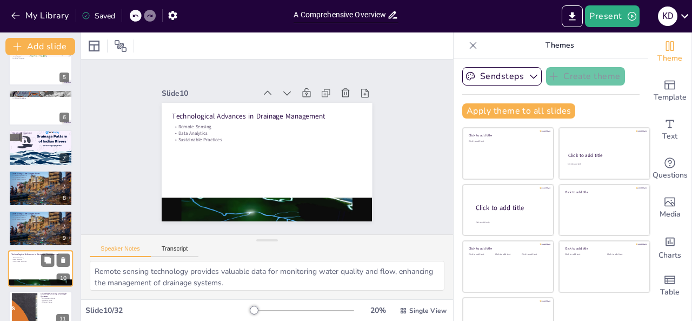
scroll to position [256, 0]
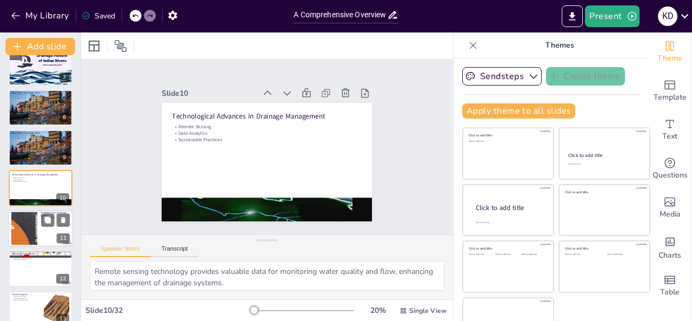
click at [9, 235] on div at bounding box center [40, 228] width 65 height 37
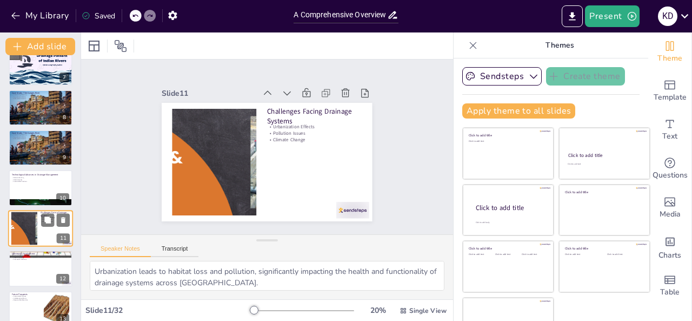
scroll to position [296, 0]
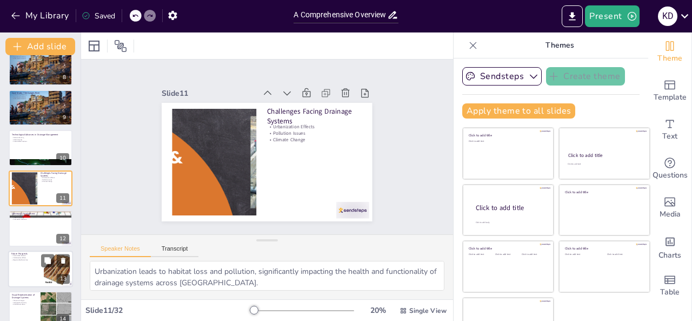
click at [35, 269] on div at bounding box center [40, 268] width 65 height 37
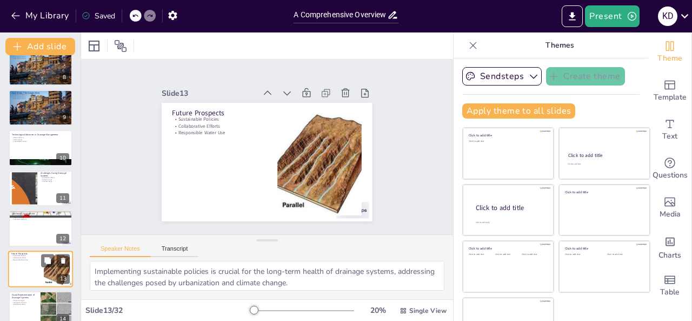
scroll to position [376, 0]
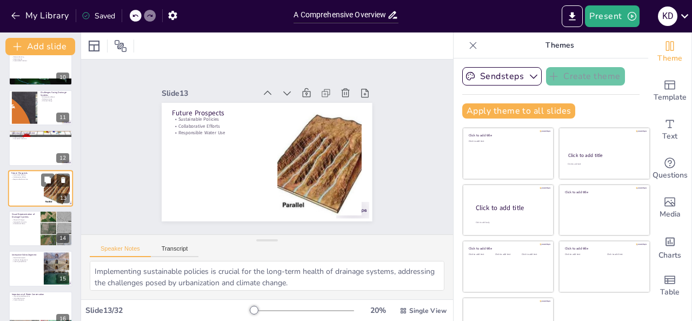
click at [35, 269] on div at bounding box center [41, 268] width 64 height 36
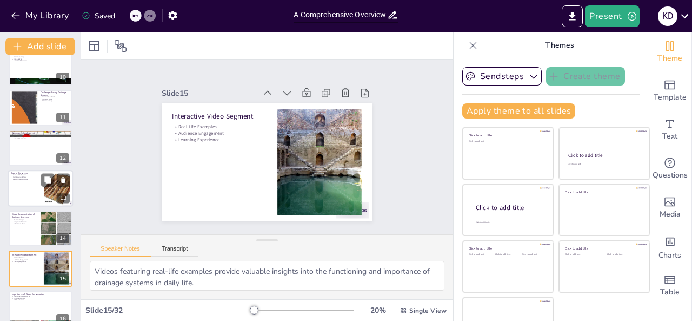
scroll to position [456, 0]
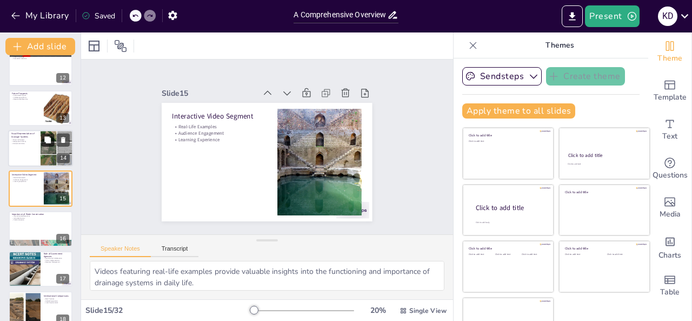
click at [41, 144] on button at bounding box center [47, 139] width 13 height 13
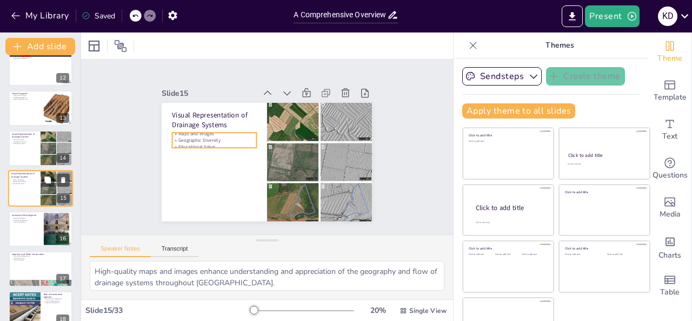
click at [29, 181] on p "Geographic Diversity" at bounding box center [24, 182] width 26 height 2
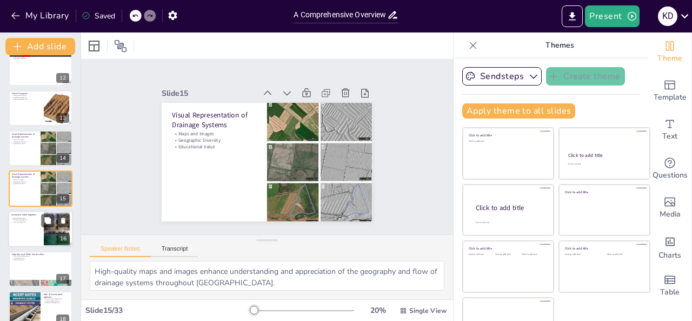
click at [28, 221] on p "Learning Experience" at bounding box center [25, 222] width 29 height 2
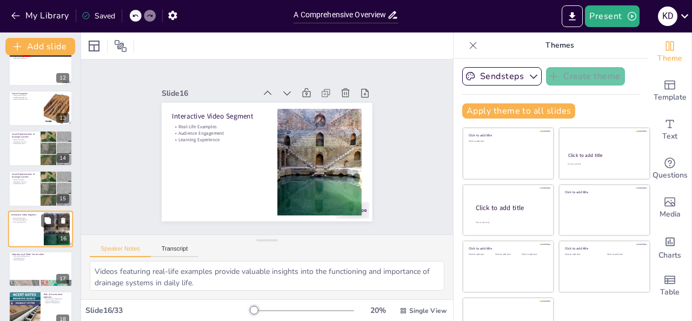
scroll to position [497, 0]
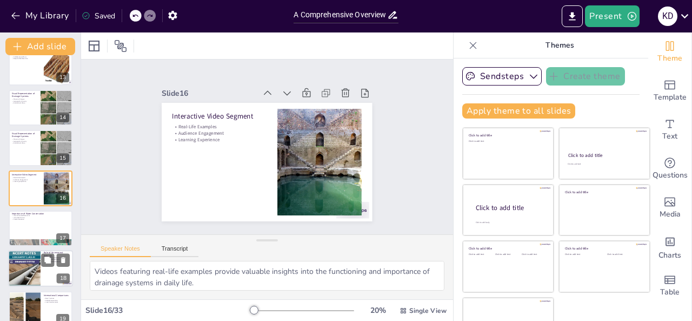
click at [32, 263] on div at bounding box center [24, 268] width 78 height 37
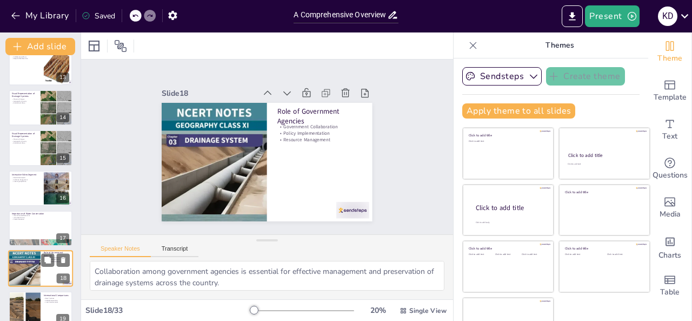
scroll to position [578, 0]
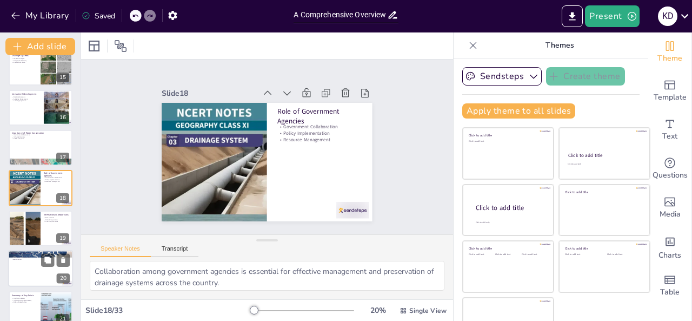
click at [30, 272] on div at bounding box center [40, 268] width 65 height 37
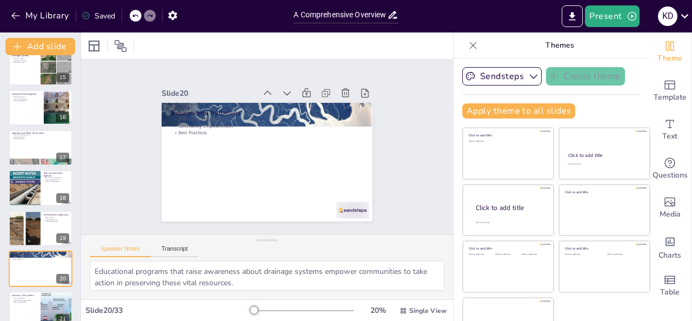
scroll to position [658, 0]
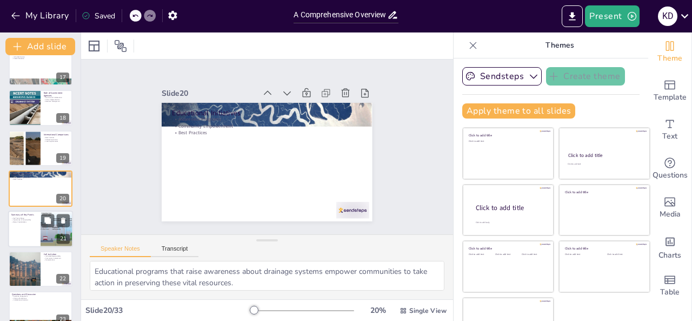
click at [29, 227] on div at bounding box center [40, 228] width 65 height 37
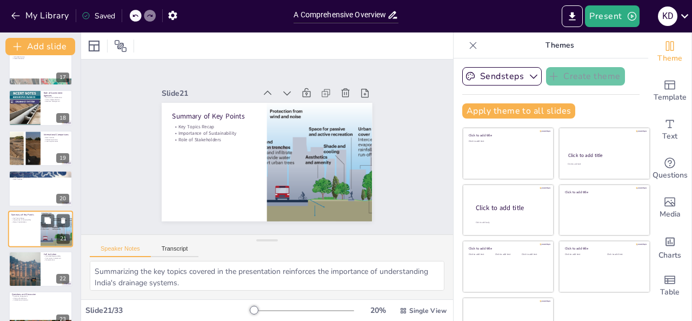
scroll to position [698, 0]
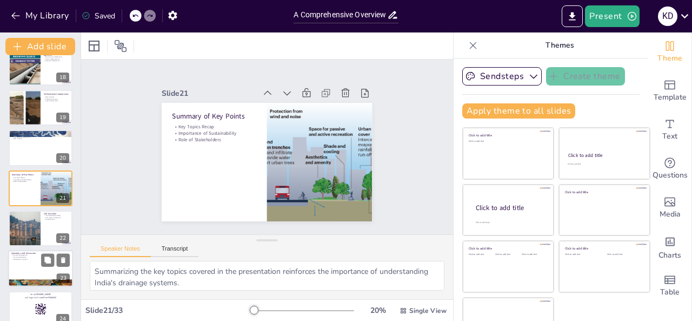
click at [32, 276] on div at bounding box center [40, 268] width 65 height 37
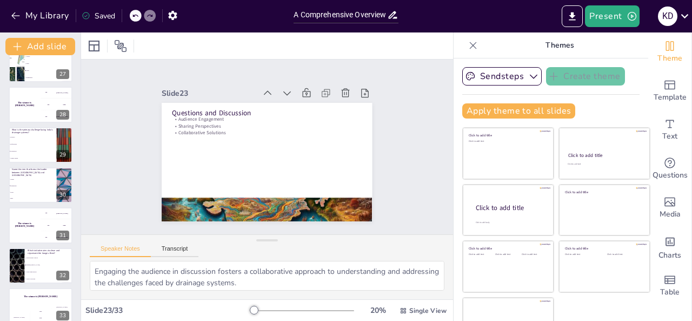
scroll to position [1075, 0]
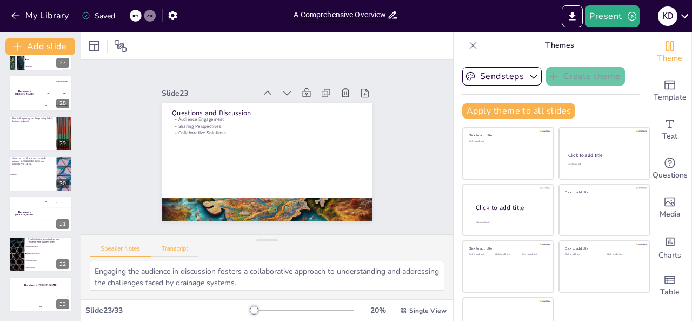
click at [177, 248] on button "Transcript" at bounding box center [175, 251] width 48 height 12
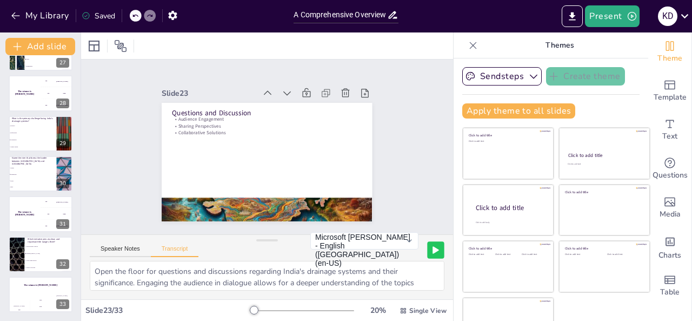
click at [433, 250] on icon at bounding box center [435, 250] width 5 height 6
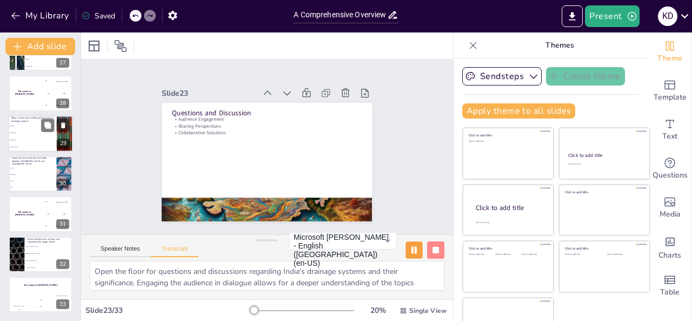
click at [26, 141] on li "Urbanization" at bounding box center [32, 139] width 49 height 7
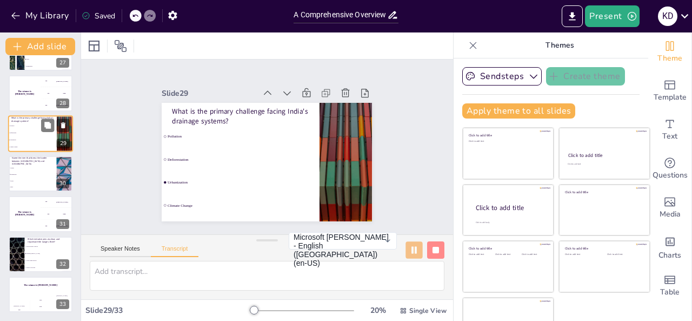
scroll to position [1020, 0]
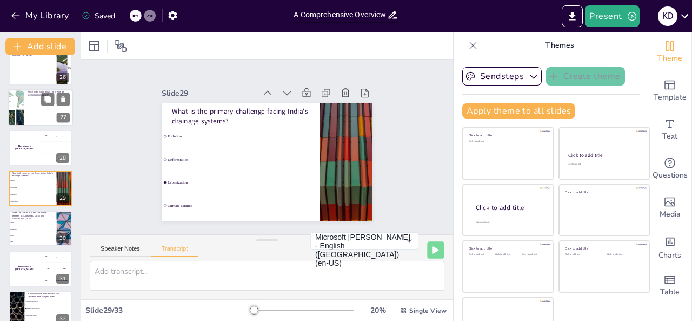
click at [24, 112] on li "Sutlej" at bounding box center [48, 113] width 49 height 7
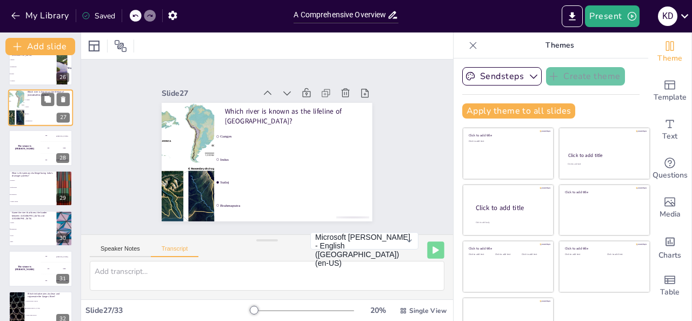
scroll to position [939, 0]
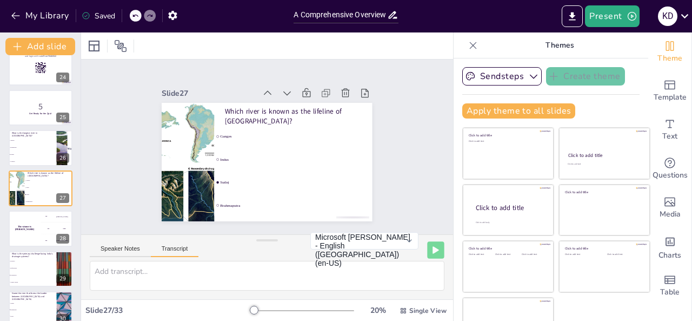
click at [186, 249] on button "Transcript" at bounding box center [175, 251] width 48 height 12
click at [36, 240] on div "The winner is Niels 🏆" at bounding box center [24, 228] width 32 height 37
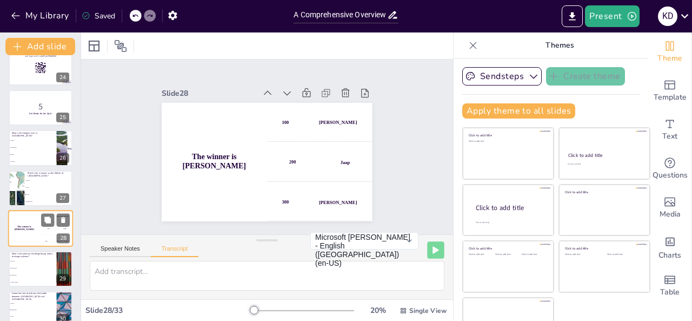
scroll to position [980, 0]
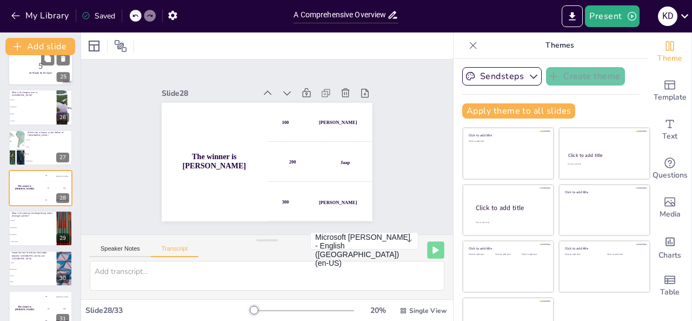
click at [41, 76] on div at bounding box center [40, 67] width 65 height 37
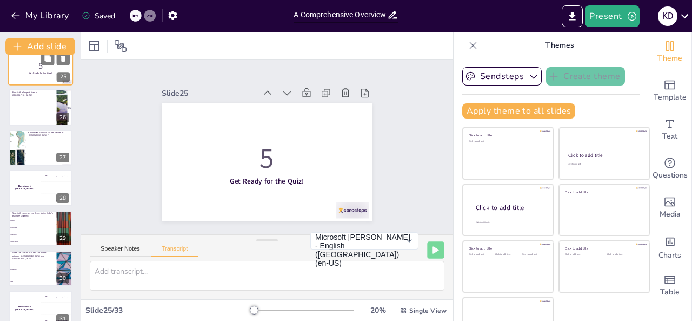
scroll to position [859, 0]
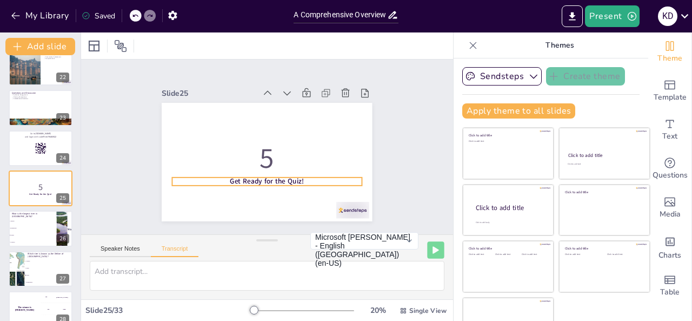
click at [233, 180] on strong "Get Ready for the Quiz!" at bounding box center [267, 181] width 74 height 10
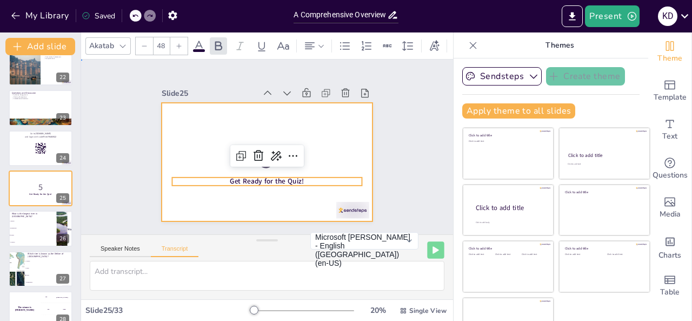
click at [326, 121] on div at bounding box center [266, 162] width 222 height 140
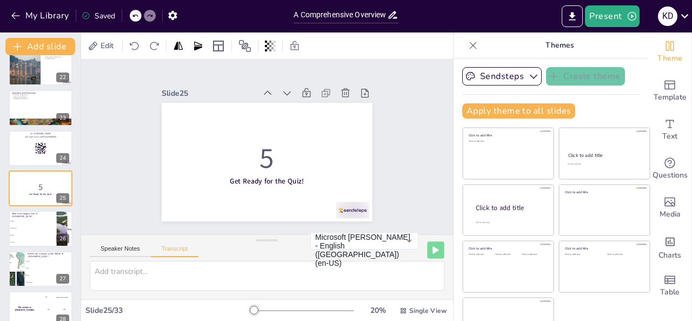
click at [406, 145] on div "Slide 1 A Comprehensive Overview of India's Drainage Systems This presentation …" at bounding box center [267, 146] width 372 height 175
click at [569, 17] on icon "Export to PowerPoint" at bounding box center [572, 16] width 11 height 11
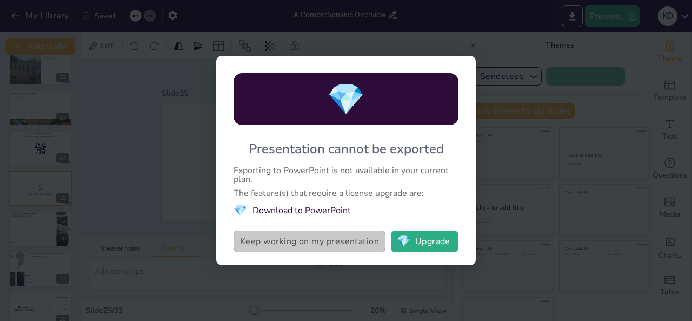
click at [336, 243] on button "Keep working on my presentation" at bounding box center [310, 241] width 152 height 22
